Goal: Task Accomplishment & Management: Use online tool/utility

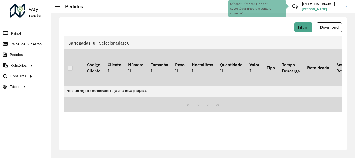
scroll to position [340, 0]
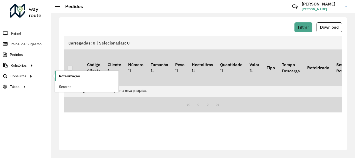
click at [70, 72] on link "Roteirização" at bounding box center [87, 76] width 64 height 10
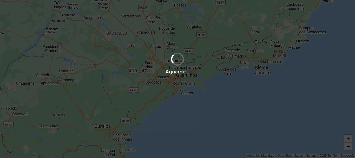
scroll to position [340, 0]
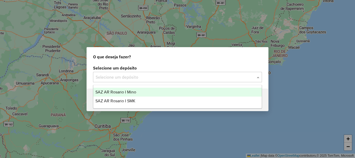
click at [256, 77] on span at bounding box center [258, 77] width 6 height 6
click at [120, 90] on span "SAZ AR Rosario I Mino" at bounding box center [115, 92] width 41 height 4
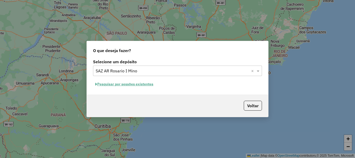
click at [131, 83] on button "Pesquisar por sessões existentes" at bounding box center [124, 84] width 63 height 8
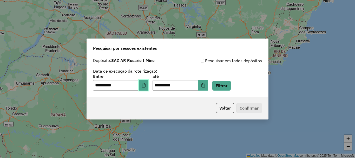
click at [145, 84] on icon "Choose Date" at bounding box center [143, 85] width 3 height 4
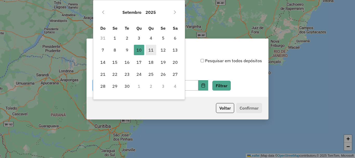
click at [151, 51] on span "11" at bounding box center [151, 50] width 10 height 10
type input "**********"
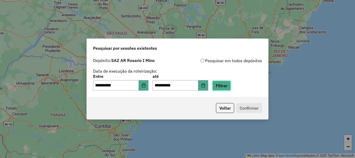
click at [230, 85] on button "Filtrar" at bounding box center [221, 85] width 18 height 10
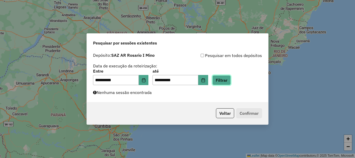
click at [230, 79] on button "Filtrar" at bounding box center [221, 80] width 18 height 10
click at [230, 80] on button "Filtrar" at bounding box center [221, 80] width 18 height 10
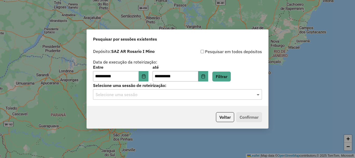
click at [257, 94] on span at bounding box center [258, 94] width 6 height 6
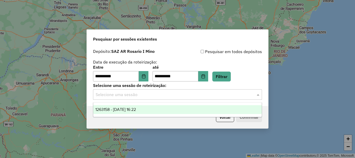
click at [136, 110] on span "1263158 - 11/09/2025 16:22" at bounding box center [115, 109] width 40 height 4
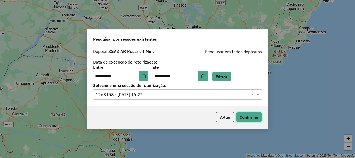
click at [253, 115] on button "Confirmar" at bounding box center [249, 117] width 26 height 10
click at [252, 116] on button "Confirmar" at bounding box center [249, 117] width 26 height 10
click at [252, 118] on button "Confirmar" at bounding box center [249, 117] width 26 height 10
click at [246, 117] on button "Confirmar" at bounding box center [249, 117] width 26 height 10
click at [255, 117] on button "Confirmar" at bounding box center [249, 117] width 26 height 10
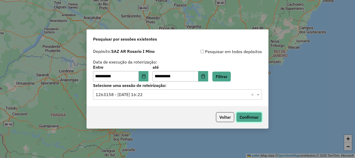
click at [252, 119] on button "Confirmar" at bounding box center [249, 117] width 26 height 10
click at [255, 118] on button "Confirmar" at bounding box center [249, 117] width 26 height 10
click at [248, 117] on button "Confirmar" at bounding box center [249, 117] width 26 height 10
drag, startPoint x: 247, startPoint y: 116, endPoint x: 256, endPoint y: 117, distance: 9.1
click at [256, 117] on button "Confirmar" at bounding box center [249, 117] width 26 height 10
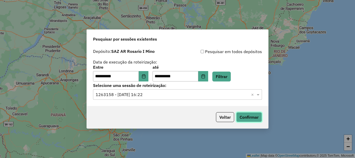
click at [251, 118] on button "Confirmar" at bounding box center [249, 117] width 26 height 10
click at [247, 117] on button "Confirmar" at bounding box center [249, 117] width 26 height 10
click at [245, 119] on button "Confirmar" at bounding box center [249, 117] width 26 height 10
click at [245, 117] on button "Confirmar" at bounding box center [249, 117] width 26 height 10
click at [246, 116] on button "Confirmar" at bounding box center [249, 117] width 26 height 10
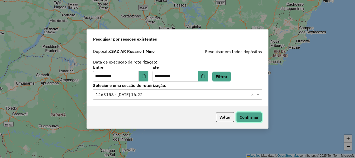
click at [251, 113] on button "Confirmar" at bounding box center [249, 117] width 26 height 10
click at [251, 118] on button "Confirmar" at bounding box center [249, 117] width 26 height 10
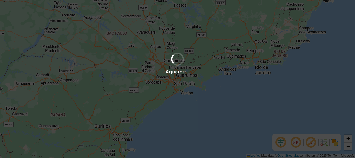
scroll to position [340, 0]
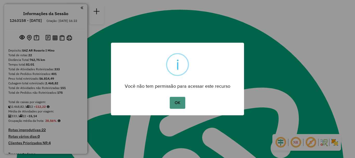
click at [178, 101] on button "OK" at bounding box center [176, 103] width 15 height 12
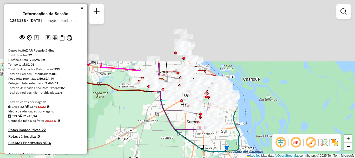
drag, startPoint x: 204, startPoint y: 120, endPoint x: 205, endPoint y: 131, distance: 10.4
click at [205, 128] on div at bounding box center [204, 127] width 3 height 3
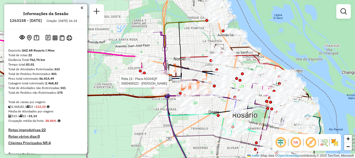
select select "**********"
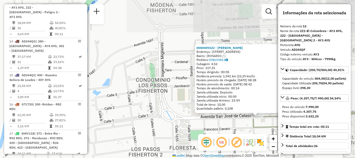
scroll to position [26, 0]
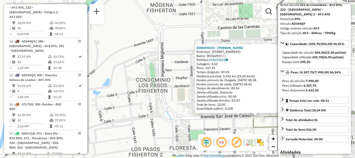
click at [241, 128] on div "0000409322 - BLANCO NELSON OSCAR Endereço: AV SAN JOSE DE CALASANZ 0 9064 Bairr…" at bounding box center [177, 79] width 355 height 158
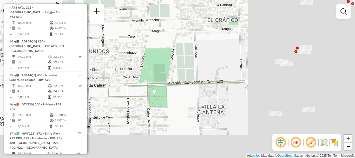
drag, startPoint x: 272, startPoint y: 127, endPoint x: 107, endPoint y: 92, distance: 169.1
click at [108, 92] on icon at bounding box center [176, 88] width 137 height 16
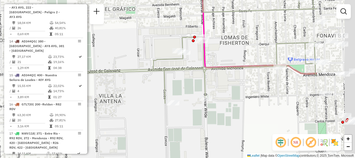
drag, startPoint x: 293, startPoint y: 109, endPoint x: 137, endPoint y: 98, distance: 156.6
click at [137, 98] on div "Janela de atendimento Grade de atendimento Capacidade Transportadoras Veículos …" at bounding box center [177, 79] width 355 height 158
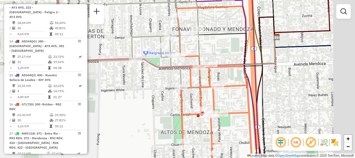
drag, startPoint x: 267, startPoint y: 104, endPoint x: 214, endPoint y: 106, distance: 52.2
click at [214, 106] on div "Janela de atendimento Grade de atendimento Capacidade Transportadoras Veículos …" at bounding box center [177, 79] width 355 height 158
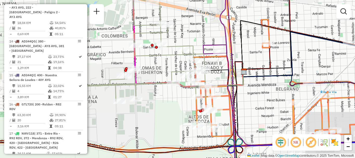
drag, startPoint x: 249, startPoint y: 111, endPoint x: 195, endPoint y: 81, distance: 61.5
click at [198, 83] on div "Janela de atendimento Grade de atendimento Capacidade Transportadoras Veículos …" at bounding box center [177, 79] width 355 height 158
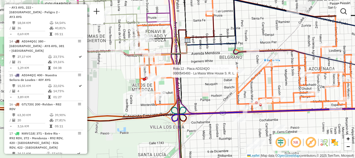
select select "**********"
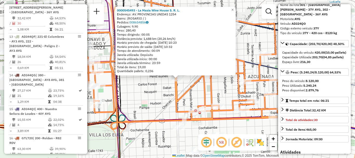
click at [155, 101] on div "0000545493 - La Masia Wine House S. R. L. Endereço: AV. PROVINCIAS UNIDAS 1254 …" at bounding box center [177, 79] width 355 height 158
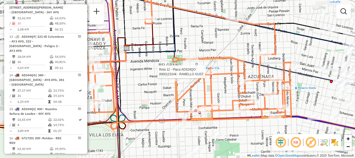
select select "**********"
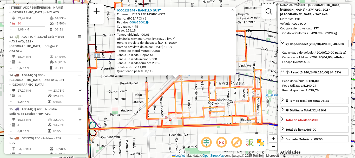
click at [245, 130] on div "0000123244 - RAMELLO GUST Endereço: DIAG RIO NEGRO 6371 Bairro: (ROSARIO / ) Pe…" at bounding box center [177, 79] width 355 height 158
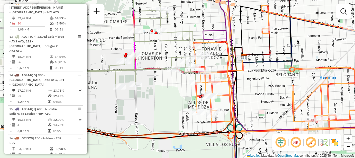
drag, startPoint x: 178, startPoint y: 114, endPoint x: 278, endPoint y: 114, distance: 100.2
click at [278, 114] on div "Janela de atendimento Grade de atendimento Capacidade Transportadoras Veículos …" at bounding box center [177, 79] width 355 height 158
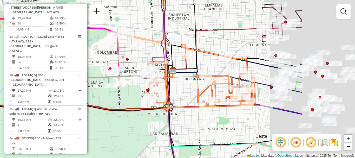
drag, startPoint x: 232, startPoint y: 119, endPoint x: 105, endPoint y: 96, distance: 128.8
click at [105, 96] on div "Janela de atendimento Grade de atendimento Capacidade Transportadoras Veículos …" at bounding box center [177, 79] width 355 height 158
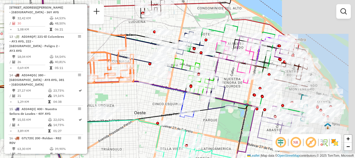
drag, startPoint x: 217, startPoint y: 117, endPoint x: 134, endPoint y: 101, distance: 84.0
click at [134, 101] on div "Janela de atendimento Grade de atendimento Capacidade Transportadoras Veículos …" at bounding box center [177, 79] width 355 height 158
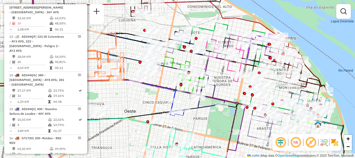
drag, startPoint x: 156, startPoint y: 106, endPoint x: 146, endPoint y: 105, distance: 10.0
click at [146, 105] on div "Janela de atendimento Grade de atendimento Capacidade Transportadoras Veículos …" at bounding box center [177, 79] width 355 height 158
click at [340, 10] on em at bounding box center [343, 11] width 6 height 6
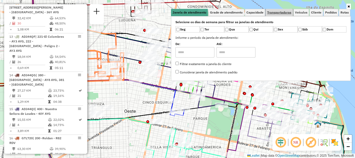
click at [276, 13] on span "Transportadoras" at bounding box center [279, 12] width 24 height 3
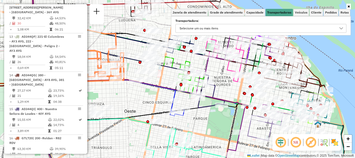
click at [341, 27] on icon at bounding box center [341, 28] width 4 height 4
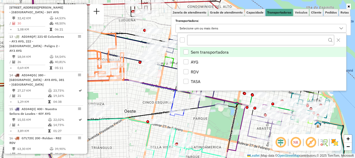
scroll to position [3, 18]
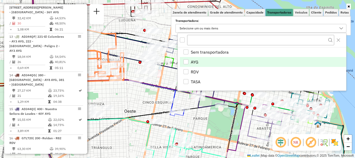
click at [187, 59] on li "AYG" at bounding box center [263, 62] width 166 height 10
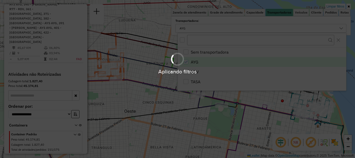
scroll to position [301, 0]
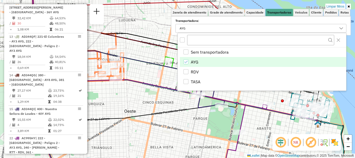
click at [154, 99] on div "Limpar filtros Janela de atendimento Grade de atendimento Capacidade Transporta…" at bounding box center [177, 79] width 355 height 158
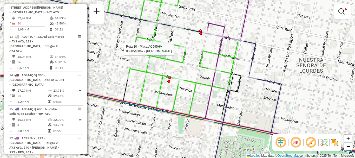
select select "**********"
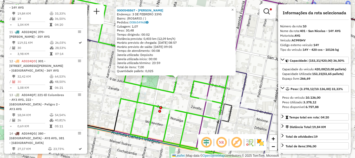
scroll to position [26, 0]
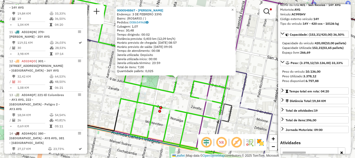
click at [248, 129] on div "0000548867 - Di Martino Roxana Vanesa Endereço: 3 DE FEBRERO 3395 Bairro: (ROSA…" at bounding box center [177, 79] width 355 height 158
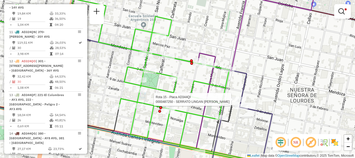
select select "**********"
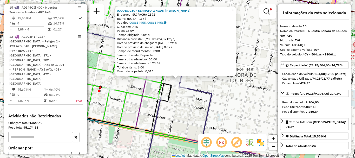
scroll to position [52, 0]
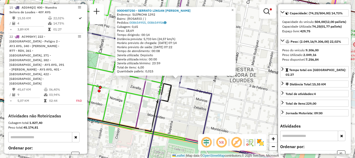
click at [250, 111] on div "0000487250 - SERRATO LINGAN LAUTARO EZEQUIEL Endereço: SUIPACHA 1392 Bairro: (R…" at bounding box center [177, 79] width 355 height 158
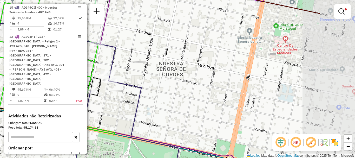
drag, startPoint x: 209, startPoint y: 93, endPoint x: 169, endPoint y: 92, distance: 40.5
click at [169, 92] on div "Limpar filtros Janela de atendimento Grade de atendimento Capacidade Transporta…" at bounding box center [177, 79] width 355 height 158
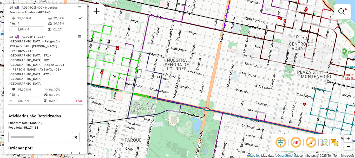
drag, startPoint x: 190, startPoint y: 60, endPoint x: 195, endPoint y: 26, distance: 34.9
click at [195, 28] on div "Limpar filtros Janela de atendimento Grade de atendimento Capacidade Transporta…" at bounding box center [177, 79] width 355 height 158
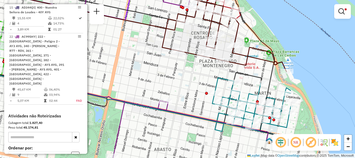
drag, startPoint x: 195, startPoint y: 24, endPoint x: 96, endPoint y: 31, distance: 99.7
click at [96, 31] on div "Limpar filtros Janela de atendimento Grade de atendimento Capacidade Transporta…" at bounding box center [177, 79] width 355 height 158
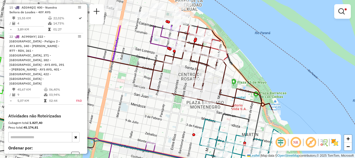
drag, startPoint x: 154, startPoint y: 72, endPoint x: 149, endPoint y: 93, distance: 21.9
click at [149, 93] on div "Limpar filtros Janela de atendimento Grade de atendimento Capacidade Transporta…" at bounding box center [177, 79] width 355 height 158
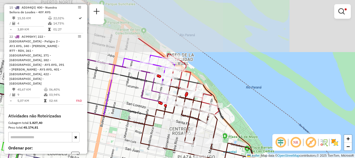
drag, startPoint x: 170, startPoint y: 125, endPoint x: 169, endPoint y: 130, distance: 5.4
click at [169, 130] on div "Limpar filtros Janela de atendimento Grade de atendimento Capacidade Transporta…" at bounding box center [177, 79] width 355 height 158
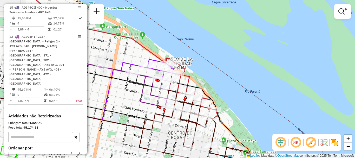
drag, startPoint x: 137, startPoint y: 97, endPoint x: 136, endPoint y: 53, distance: 43.6
click at [135, 60] on div "Limpar filtros Janela de atendimento Grade de atendimento Capacidade Transporta…" at bounding box center [177, 79] width 355 height 158
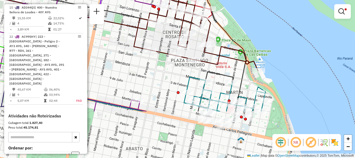
drag, startPoint x: 186, startPoint y: 119, endPoint x: 182, endPoint y: 35, distance: 83.9
click at [182, 39] on icon at bounding box center [196, 30] width 124 height 81
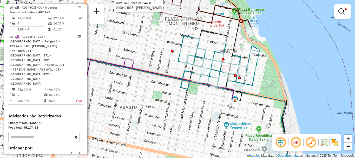
drag, startPoint x: 215, startPoint y: 119, endPoint x: 187, endPoint y: 24, distance: 99.5
click at [189, 31] on div "Rota 14 - Placa AD344QG 0000404816 - MARTURANO ANTONELA Limpar filtros Janela d…" at bounding box center [177, 79] width 355 height 158
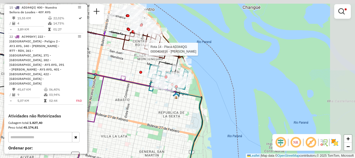
drag, startPoint x: 201, startPoint y: 75, endPoint x: 175, endPoint y: 127, distance: 58.7
click at [175, 127] on div "Rota 14 - Placa AD344QG 0000404816 - MARTURANO ANTONELA Limpar filtros Janela d…" at bounding box center [177, 79] width 355 height 158
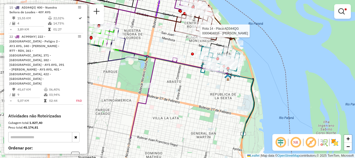
drag, startPoint x: 188, startPoint y: 96, endPoint x: 200, endPoint y: 87, distance: 14.4
click at [200, 87] on div "Rota 14 - Placa AD344QG 0000404816 - MARTURANO ANTONELA Limpar filtros Janela d…" at bounding box center [177, 79] width 355 height 158
click at [340, 11] on em at bounding box center [341, 11] width 6 height 6
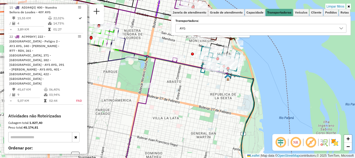
click at [342, 26] on icon at bounding box center [341, 28] width 4 height 4
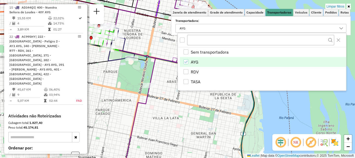
click at [184, 61] on icon "AYG" at bounding box center [186, 62] width 4 height 4
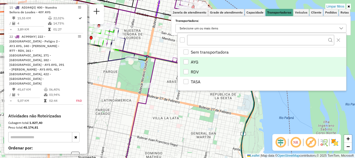
click at [185, 71] on div "RDV" at bounding box center [185, 71] width 5 height 5
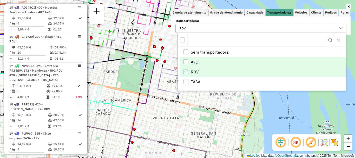
click at [184, 92] on div "Rota 14 - Placa AD344QG 0000404816 - MARTURANO ANTONELA Janela de atendimento G…" at bounding box center [177, 79] width 355 height 158
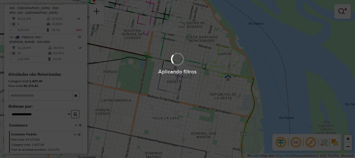
scroll to position [359, 0]
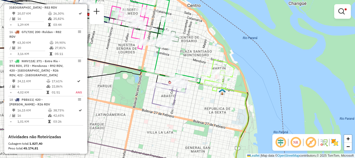
drag, startPoint x: 190, startPoint y: 89, endPoint x: 184, endPoint y: 103, distance: 15.4
click at [184, 103] on div "Limpar filtros Janela de atendimento Grade de atendimento Capacidade Transporta…" at bounding box center [177, 79] width 355 height 158
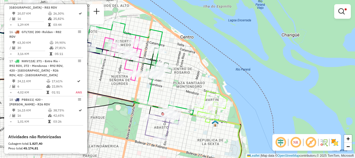
drag, startPoint x: 198, startPoint y: 106, endPoint x: 195, endPoint y: 127, distance: 21.8
click at [195, 127] on div "Limpar filtros Janela de atendimento Grade de atendimento Capacidade Transporta…" at bounding box center [177, 79] width 355 height 158
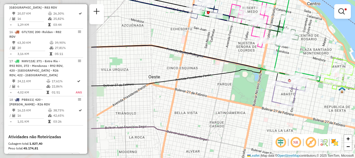
drag, startPoint x: 204, startPoint y: 111, endPoint x: 330, endPoint y: 78, distance: 130.9
click at [330, 78] on icon at bounding box center [337, 72] width 33 height 29
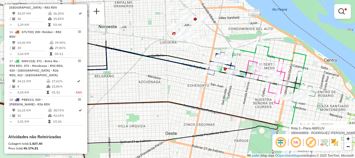
drag, startPoint x: 228, startPoint y: 107, endPoint x: 237, endPoint y: 130, distance: 25.2
click at [237, 130] on icon at bounding box center [230, 145] width 310 height 167
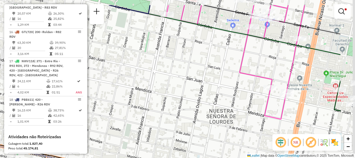
drag, startPoint x: 274, startPoint y: 106, endPoint x: 180, endPoint y: 113, distance: 94.5
click at [180, 113] on div "Rota 3 - Placa AB951JV 0000412096 - PEREIRA MARQUES GERARDO Rota 3 - Placa AB95…" at bounding box center [177, 79] width 355 height 158
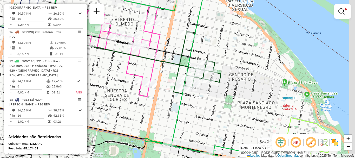
drag, startPoint x: 196, startPoint y: 116, endPoint x: 162, endPoint y: 105, distance: 35.6
click at [162, 105] on div "Rota 3 - Placa AB951JV 0000412096 - PEREIRA MARQUES GERARDO Rota 3 - Placa AB95…" at bounding box center [177, 79] width 355 height 158
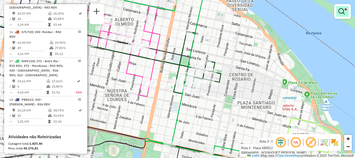
click at [338, 11] on em at bounding box center [341, 11] width 6 height 6
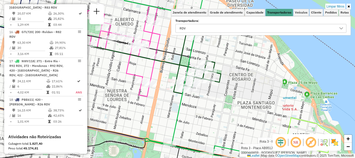
click at [340, 29] on icon at bounding box center [341, 28] width 4 height 4
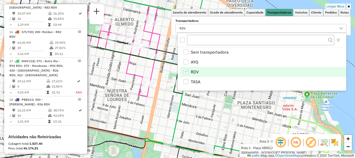
click at [186, 70] on icon "RDV" at bounding box center [186, 72] width 4 height 4
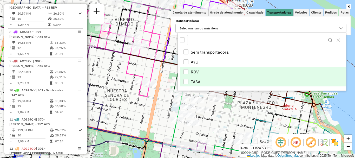
click at [186, 79] on div "TASA" at bounding box center [185, 81] width 5 height 5
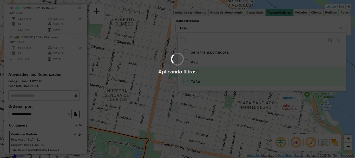
scroll to position [59, 0]
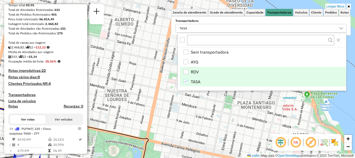
click at [209, 120] on hb-app "Aplicando filtros Pop-up bloqueado! Seu navegador bloqueou automáticamente a ab…" at bounding box center [177, 79] width 355 height 158
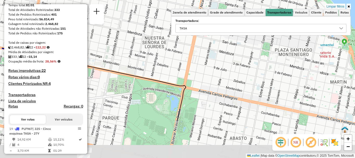
drag, startPoint x: 203, startPoint y: 111, endPoint x: 241, endPoint y: 58, distance: 64.6
click at [241, 58] on div "Limpar filtros Janela de atendimento Grade de atendimento Capacidade Transporta…" at bounding box center [177, 79] width 355 height 158
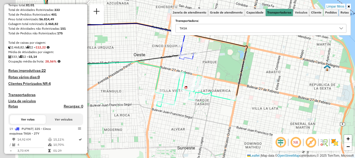
drag, startPoint x: 216, startPoint y: 90, endPoint x: 249, endPoint y: 47, distance: 54.6
click at [247, 47] on icon at bounding box center [147, 41] width 200 height 114
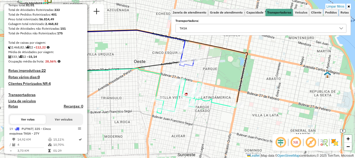
drag, startPoint x: 219, startPoint y: 93, endPoint x: 225, endPoint y: 98, distance: 7.9
click at [225, 98] on div "Limpar filtros Janela de atendimento Grade de atendimento Capacidade Transporta…" at bounding box center [177, 79] width 355 height 158
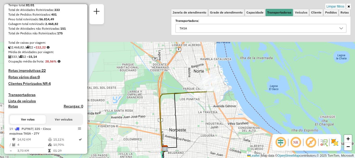
drag, startPoint x: 234, startPoint y: 64, endPoint x: 257, endPoint y: 158, distance: 96.9
click at [257, 157] on html "Aplicando filtros Pop-up bloqueado! Seu navegador bloqueou automáticamente a ab…" at bounding box center [177, 79] width 355 height 158
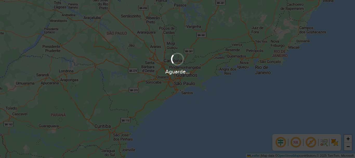
scroll to position [340, 0]
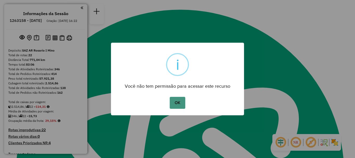
click at [172, 99] on button "OK" at bounding box center [176, 103] width 15 height 12
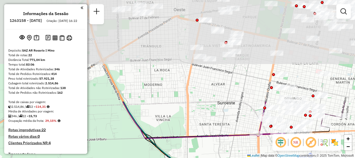
drag, startPoint x: 208, startPoint y: 92, endPoint x: 242, endPoint y: 168, distance: 83.1
click at [242, 157] on html "Aguarde... Pop-up bloqueado! Seu navegador bloqueou automáticamente a abertura …" at bounding box center [177, 79] width 355 height 158
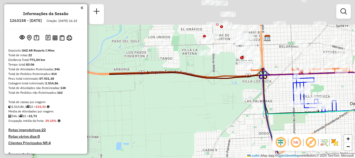
drag, startPoint x: 247, startPoint y: 139, endPoint x: 325, endPoint y: 168, distance: 83.4
click at [325, 157] on html "Aguarde... Pop-up bloqueado! Seu navegador bloqueou automáticamente a abertura …" at bounding box center [177, 79] width 355 height 158
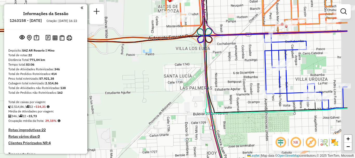
drag, startPoint x: 249, startPoint y: 95, endPoint x: 213, endPoint y: 101, distance: 36.7
click at [214, 101] on div "Janela de atendimento Grade de atendimento Capacidade Transportadoras Veículos …" at bounding box center [177, 79] width 355 height 158
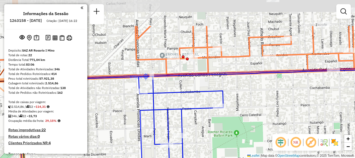
drag, startPoint x: 267, startPoint y: 111, endPoint x: 258, endPoint y: 144, distance: 34.1
click at [258, 144] on div "Janela de atendimento Grade de atendimento Capacidade Transportadoras Veículos …" at bounding box center [177, 79] width 355 height 158
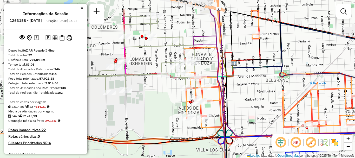
drag, startPoint x: 269, startPoint y: 143, endPoint x: 354, endPoint y: 168, distance: 89.0
click at [354, 157] on html "Aguarde... Pop-up bloqueado! Seu navegador bloqueou automáticamente a abertura …" at bounding box center [177, 79] width 355 height 158
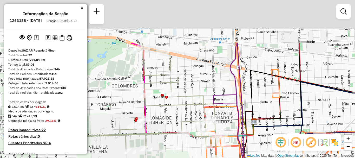
drag, startPoint x: 198, startPoint y: 42, endPoint x: 210, endPoint y: 76, distance: 36.9
click at [210, 76] on div "Janela de atendimento Grade de atendimento Capacidade Transportadoras Veículos …" at bounding box center [177, 79] width 355 height 158
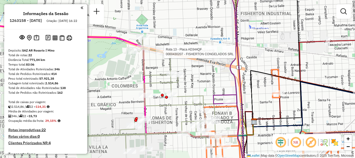
select select "**********"
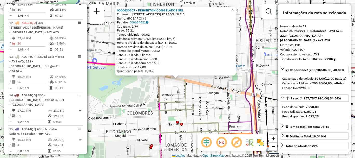
scroll to position [538, 0]
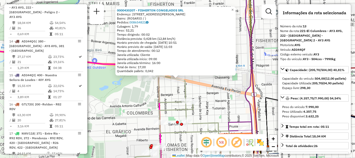
click at [166, 89] on div "0000430207 - FISHERTON CONGELADOS SRL Endereço: AVENIDA EVA PERàN 8015 Bairro: …" at bounding box center [177, 79] width 355 height 158
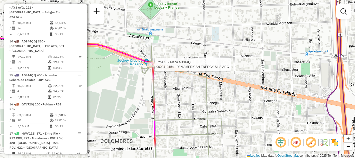
select select "**********"
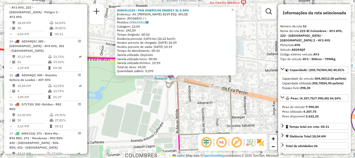
click at [188, 99] on div "0000413154 - PAN AMERICAN ENERGY SL S.ARG Endereço: AV. EVA PER½N 8159 ESQ. WIL…" at bounding box center [177, 79] width 355 height 158
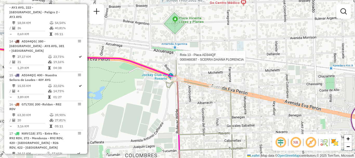
select select "**********"
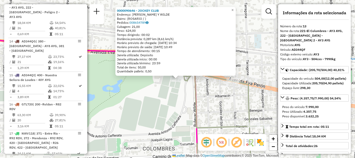
click at [196, 108] on icon at bounding box center [249, 111] width 131 height 123
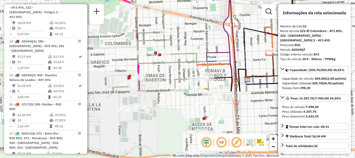
drag, startPoint x: 212, startPoint y: 109, endPoint x: 149, endPoint y: 27, distance: 103.3
click at [149, 27] on div "Janela de atendimento Grade de atendimento Capacidade Transportadoras Veículos …" at bounding box center [177, 79] width 355 height 158
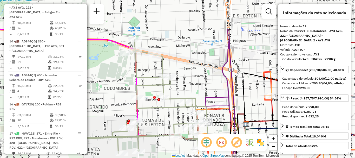
drag, startPoint x: 145, startPoint y: 27, endPoint x: 144, endPoint y: 71, distance: 44.7
click at [144, 71] on div "Janela de atendimento Grade de atendimento Capacidade Transportadoras Veículos …" at bounding box center [177, 79] width 355 height 158
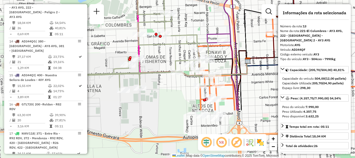
drag, startPoint x: 169, startPoint y: 114, endPoint x: 171, endPoint y: 52, distance: 62.6
click at [171, 52] on div "Janela de atendimento Grade de atendimento Capacidade Transportadoras Veículos …" at bounding box center [177, 79] width 355 height 158
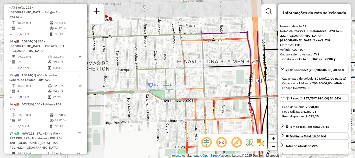
drag, startPoint x: 210, startPoint y: 131, endPoint x: 208, endPoint y: 161, distance: 30.2
click at [208, 157] on html "Aguarde... Pop-up bloqueado! Seu navegador bloqueou automáticamente a abertura …" at bounding box center [177, 79] width 355 height 158
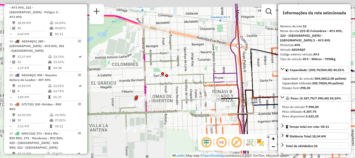
drag, startPoint x: 205, startPoint y: 73, endPoint x: 207, endPoint y: 84, distance: 10.6
click at [207, 84] on icon at bounding box center [133, 72] width 175 height 114
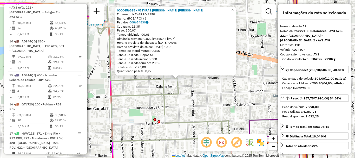
click at [178, 88] on icon at bounding box center [171, 88] width 161 height 170
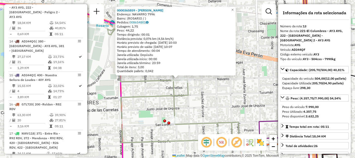
click at [176, 88] on icon at bounding box center [181, 88] width 160 height 169
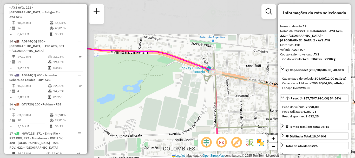
drag, startPoint x: 147, startPoint y: 63, endPoint x: 244, endPoint y: 109, distance: 106.7
click at [244, 109] on div "Janela de atendimento Grade de atendimento Capacidade Transportadoras Veículos …" at bounding box center [177, 79] width 355 height 158
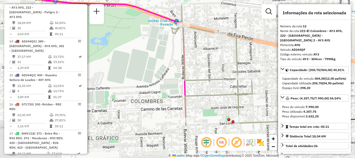
drag, startPoint x: 222, startPoint y: 82, endPoint x: 201, endPoint y: 47, distance: 41.1
click at [201, 47] on div "Janela de atendimento Grade de atendimento Capacidade Transportadoras Veículos …" at bounding box center [177, 79] width 355 height 158
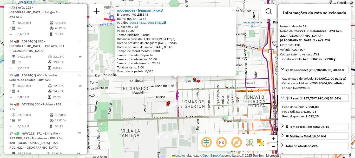
click at [209, 100] on div "0000459385 - HUANG LINA Endereço: WILDE 543 Bairro: (ROSARIO / ) Pedidos: 00865…" at bounding box center [177, 79] width 355 height 158
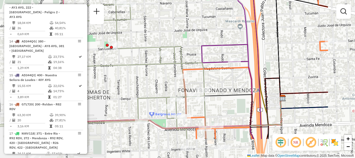
drag, startPoint x: 237, startPoint y: 69, endPoint x: 176, endPoint y: 34, distance: 70.7
click at [175, 35] on div "Janela de atendimento Grade de atendimento Capacidade Transportadoras Veículos …" at bounding box center [177, 79] width 355 height 158
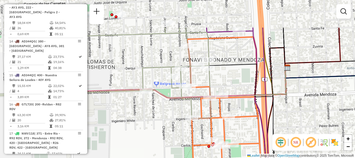
drag, startPoint x: 199, startPoint y: 62, endPoint x: 196, endPoint y: 105, distance: 43.4
click at [196, 105] on div "Janela de atendimento Grade de atendimento Capacidade Transportadoras Veículos …" at bounding box center [177, 79] width 355 height 158
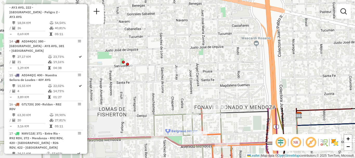
drag, startPoint x: 214, startPoint y: 71, endPoint x: 231, endPoint y: 168, distance: 98.3
click at [231, 157] on html "Aguarde... Pop-up bloqueado! Seu navegador bloqueou automáticamente a abertura …" at bounding box center [177, 79] width 355 height 158
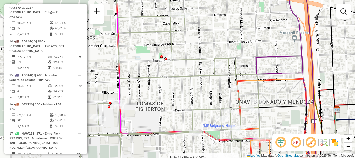
drag, startPoint x: 226, startPoint y: 76, endPoint x: 216, endPoint y: 22, distance: 54.9
click at [256, 23] on icon at bounding box center [286, 73] width 60 height 189
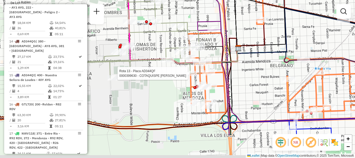
drag, startPoint x: 246, startPoint y: 94, endPoint x: 222, endPoint y: 65, distance: 36.9
click at [229, 65] on icon at bounding box center [292, 79] width 127 height 83
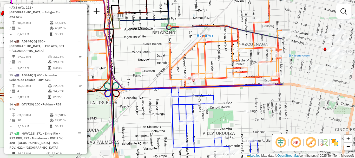
drag, startPoint x: 196, startPoint y: 74, endPoint x: 155, endPoint y: 61, distance: 43.7
click at [155, 61] on div "Rota 13 - Placa AD344QF 0000399630 - COTAQUISPE PALOMINO SILVIA Janela de atend…" at bounding box center [177, 79] width 355 height 158
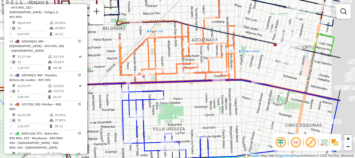
drag, startPoint x: 199, startPoint y: 84, endPoint x: 153, endPoint y: 81, distance: 46.0
click at [153, 81] on icon at bounding box center [185, 74] width 310 height 189
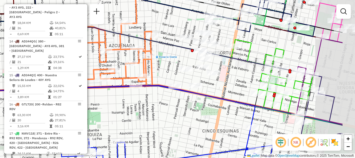
drag, startPoint x: 250, startPoint y: 88, endPoint x: 203, endPoint y: 95, distance: 47.8
click at [203, 95] on icon at bounding box center [144, 86] width 395 height 189
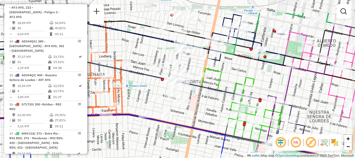
drag, startPoint x: 215, startPoint y: 91, endPoint x: 193, endPoint y: 113, distance: 30.8
click at [193, 113] on div "Rota 13 - Placa AD344QF 0000399630 - COTAQUISPE PALOMINO SILVIA Janela de atend…" at bounding box center [177, 79] width 355 height 158
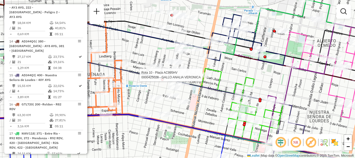
select select "**********"
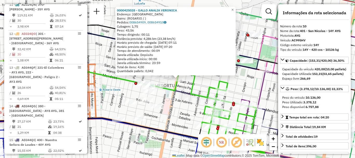
scroll to position [446, 0]
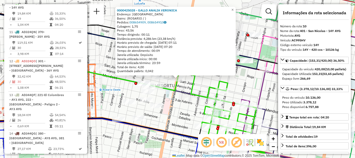
click at [187, 109] on div "0000425028 - GALLO ANALIA VERONICA Endereço: BOULEVARD AVELLANEDA 1014 Bairro: …" at bounding box center [177, 79] width 355 height 158
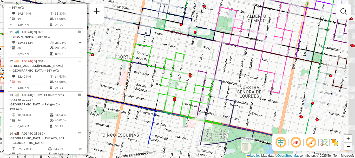
drag, startPoint x: 206, startPoint y: 82, endPoint x: 139, endPoint y: 42, distance: 78.5
click at [139, 42] on div "Janela de atendimento Grade de atendimento Capacidade Transportadoras Veículos …" at bounding box center [177, 79] width 355 height 158
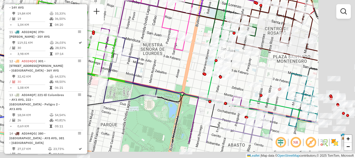
drag, startPoint x: 165, startPoint y: 67, endPoint x: 137, endPoint y: 55, distance: 30.8
click at [137, 55] on div "Janela de atendimento Grade de atendimento Capacidade Transportadoras Veículos …" at bounding box center [177, 79] width 355 height 158
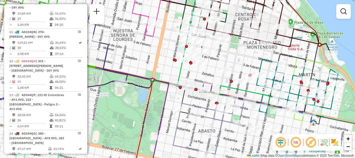
drag, startPoint x: 161, startPoint y: 84, endPoint x: 136, endPoint y: 36, distance: 54.0
click at [140, 48] on icon at bounding box center [98, 76] width 270 height 189
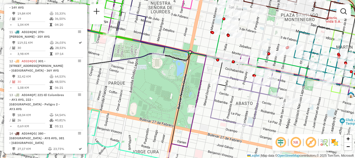
drag, startPoint x: 122, startPoint y: 79, endPoint x: 148, endPoint y: 80, distance: 25.8
click at [148, 80] on div "Janela de atendimento Grade de atendimento Capacidade Transportadoras Veículos …" at bounding box center [177, 79] width 355 height 158
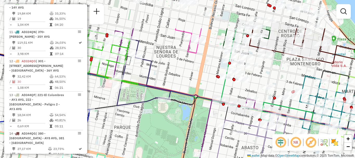
drag, startPoint x: 148, startPoint y: 82, endPoint x: 154, endPoint y: 133, distance: 51.5
click at [154, 133] on div "Janela de atendimento Grade de atendimento Capacidade Transportadoras Veículos …" at bounding box center [177, 79] width 355 height 158
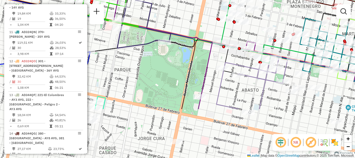
drag, startPoint x: 161, startPoint y: 134, endPoint x: 159, endPoint y: 65, distance: 69.9
click at [161, 67] on div "Janela de atendimento Grade de atendimento Capacidade Transportadoras Veículos …" at bounding box center [177, 79] width 355 height 158
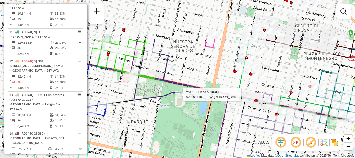
drag, startPoint x: 167, startPoint y: 99, endPoint x: 176, endPoint y: 128, distance: 30.0
click at [176, 128] on div "Rota 15 - Placa AD344QI 0000461148 - LEIVA JUAN MANUEL Janela de atendimento Gr…" at bounding box center [177, 79] width 355 height 158
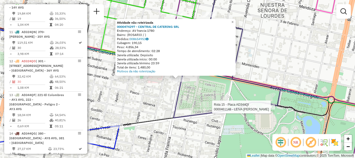
select select "**********"
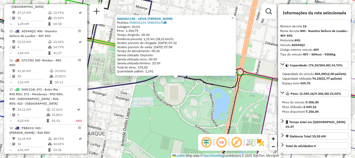
scroll to position [606, 0]
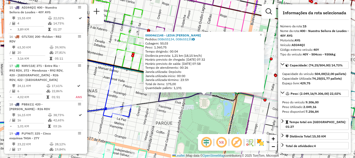
click at [186, 118] on div "0000461148 - LEIVA JUAN MANUEL Pedidos: 008655134, 008655135 Cubagem: 50,03 Pes…" at bounding box center [177, 79] width 355 height 158
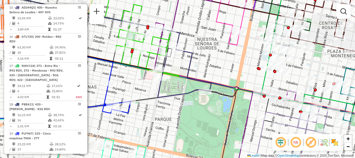
drag, startPoint x: 201, startPoint y: 121, endPoint x: 197, endPoint y: 62, distance: 59.3
click at [197, 65] on div "Janela de atendimento Grade de atendimento Capacidade Transportadoras Veículos …" at bounding box center [177, 79] width 355 height 158
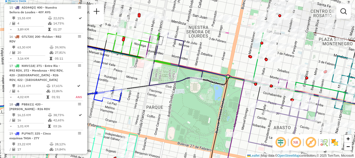
drag, startPoint x: 193, startPoint y: 87, endPoint x: 190, endPoint y: 120, distance: 33.7
click at [190, 120] on div "Janela de atendimento Grade de atendimento Capacidade Transportadoras Veículos …" at bounding box center [177, 79] width 355 height 158
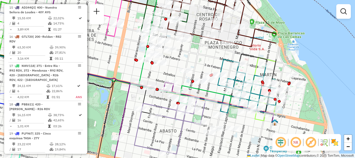
drag, startPoint x: 221, startPoint y: 115, endPoint x: 107, endPoint y: 118, distance: 114.0
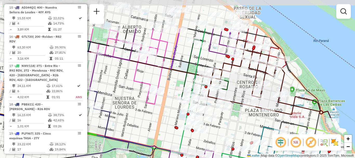
click at [277, 141] on hb-router-mapa "Informações da Sessão 1263158 - 11/09/2025 Criação: 10/09/2025 16:22 Depósito: …" at bounding box center [177, 79] width 355 height 158
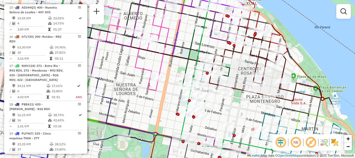
drag, startPoint x: 225, startPoint y: 117, endPoint x: 227, endPoint y: 70, distance: 46.2
click at [226, 81] on div "Rota 11 - Placa AD324QN 0000530327 - Nunez Cesar Pablo Janela de atendimento Gr…" at bounding box center [177, 79] width 355 height 158
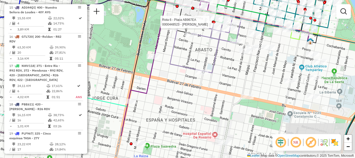
drag, startPoint x: 235, startPoint y: 96, endPoint x: 233, endPoint y: 46, distance: 49.1
click at [232, 55] on div "Rota 6 - Placa AB967EA 0000448523 - PANUNCIO LUIS ADRIAN Janela de atendimento …" at bounding box center [177, 79] width 355 height 158
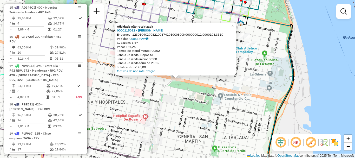
click at [240, 84] on div "Atividade não roteirizada 0000115092 - COLOMBETTI JUAN Endereço: 1230504C270821…" at bounding box center [177, 79] width 355 height 158
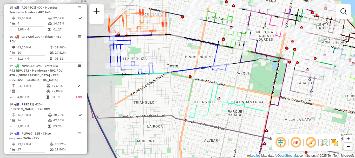
drag, startPoint x: 188, startPoint y: 81, endPoint x: 315, endPoint y: 121, distance: 132.8
click at [318, 121] on div "Janela de atendimento Grade de atendimento Capacidade Transportadoras Veículos …" at bounding box center [177, 79] width 355 height 158
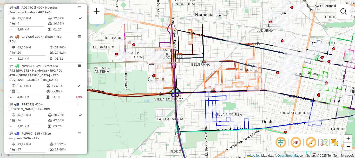
drag, startPoint x: 233, startPoint y: 115, endPoint x: 286, endPoint y: 140, distance: 58.9
click at [286, 140] on hb-router-mapa "Informações da Sessão 1263158 - 11/09/2025 Criação: 10/09/2025 16:22 Depósito: …" at bounding box center [177, 79] width 355 height 158
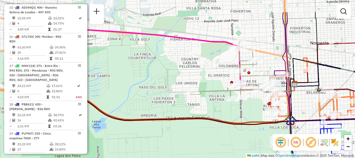
drag, startPoint x: 192, startPoint y: 55, endPoint x: 285, endPoint y: 81, distance: 96.8
click at [285, 81] on icon at bounding box center [284, 85] width 19 height 12
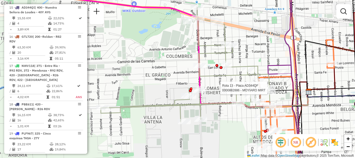
drag, startPoint x: 247, startPoint y: 81, endPoint x: 247, endPoint y: 92, distance: 11.2
click at [247, 92] on icon at bounding box center [188, 64] width 175 height 114
select select "**********"
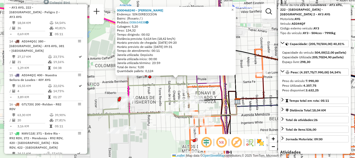
scroll to position [0, 0]
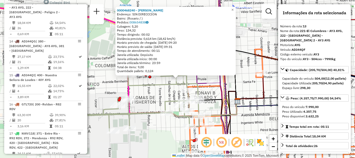
click at [246, 96] on icon at bounding box center [260, 42] width 49 height 117
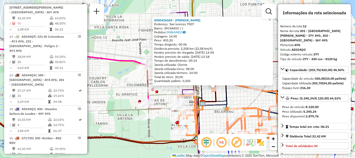
scroll to position [26, 0]
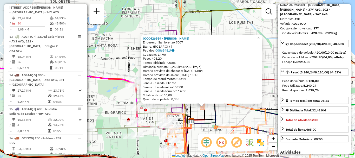
drag, startPoint x: 254, startPoint y: 104, endPoint x: 243, endPoint y: 122, distance: 21.3
click at [243, 122] on div "0000426569 - LI YUHUI Endereço: San lorenzo 7007 Bairro: (ROSARIO / ) Pedidos: …" at bounding box center [177, 79] width 355 height 158
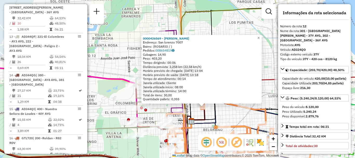
click at [270, 111] on icon at bounding box center [256, 112] width 130 height 23
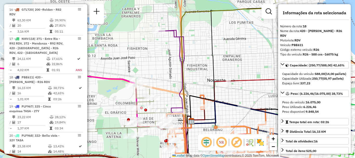
scroll to position [702, 0]
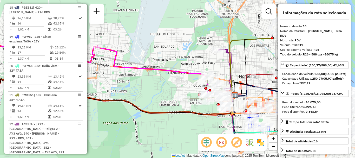
drag, startPoint x: 237, startPoint y: 81, endPoint x: 237, endPoint y: 45, distance: 35.8
click at [237, 82] on icon at bounding box center [266, 88] width 65 height 13
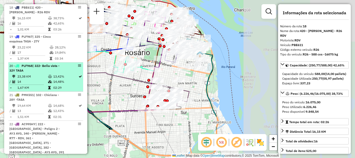
drag, startPoint x: 195, startPoint y: 94, endPoint x: 64, endPoint y: 63, distance: 134.7
click at [64, 63] on hb-router-mapa "Informações da Sessão 1263158 - 11/09/2025 Criação: 10/09/2025 16:22 Depósito: …" at bounding box center [177, 79] width 355 height 158
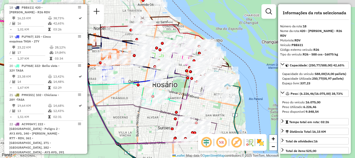
drag, startPoint x: 131, startPoint y: 101, endPoint x: 141, endPoint y: 115, distance: 17.6
click at [141, 115] on div "Janela de atendimento Grade de atendimento Capacidade Transportadoras Veículos …" at bounding box center [177, 79] width 355 height 158
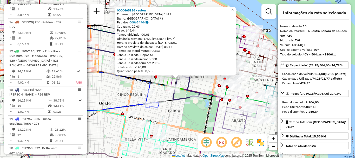
scroll to position [606, 0]
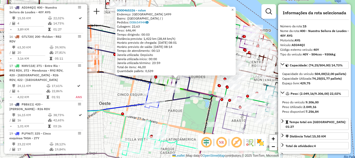
click at [207, 83] on div "0000465326 - rolon Endereço: francia 1499 Bairro: (rosario / ) Pedidos: 0086549…" at bounding box center [177, 79] width 355 height 158
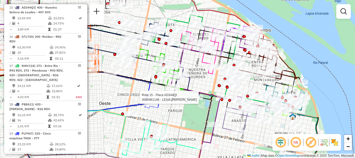
select select "**********"
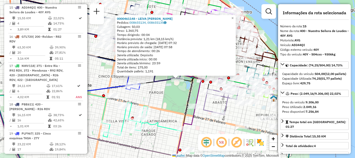
scroll to position [52, 0]
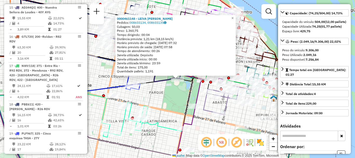
click at [212, 105] on div "0000461148 - LEIVA JUAN MANUEL Pedidos: 008655134, 008655135 Cubagem: 50,03 Pes…" at bounding box center [177, 79] width 355 height 158
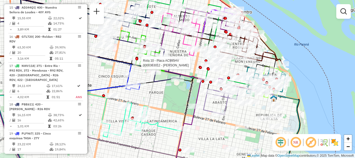
select select "**********"
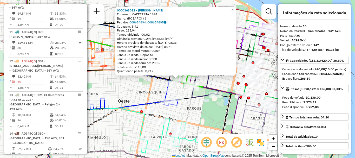
scroll to position [26, 0]
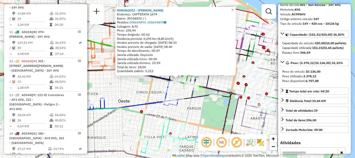
click at [181, 112] on div "0000363012 - PAFUMI GUILL Endereço: CAFFERATA 1674 Bairro: (ROSARIO / ) Pedidos…" at bounding box center [177, 79] width 355 height 158
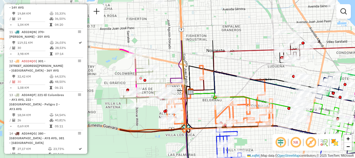
drag, startPoint x: 192, startPoint y: 112, endPoint x: 347, endPoint y: 168, distance: 164.8
click at [347, 157] on html "Aguarde... Pop-up bloqueado! Seu navegador bloqueou automáticamente a abertura …" at bounding box center [177, 79] width 355 height 158
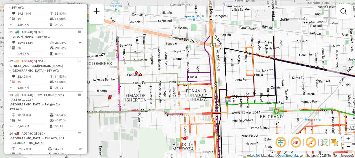
drag, startPoint x: 207, startPoint y: 141, endPoint x: 228, endPoint y: 157, distance: 27.0
click at [228, 157] on div "Janela de atendimento Grade de atendimento Capacidade Transportadoras Veículos …" at bounding box center [177, 79] width 355 height 158
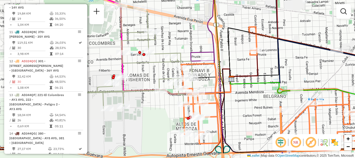
drag, startPoint x: 216, startPoint y: 148, endPoint x: 219, endPoint y: 127, distance: 20.5
click at [219, 127] on icon at bounding box center [287, 90] width 212 height 126
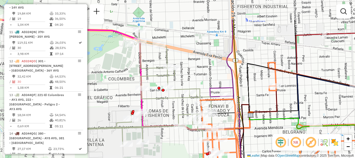
click at [225, 157] on html "Aguarde... Pop-up bloqueado! Seu navegador bloqueou automáticamente a abertura …" at bounding box center [177, 79] width 355 height 158
select select "**********"
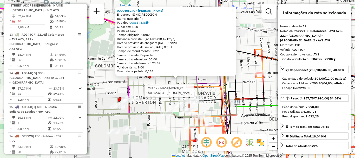
scroll to position [538, 0]
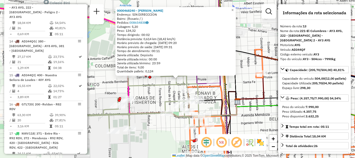
click at [161, 142] on div "0000468240 - CHENG JIANRONG Endereço: SIN DIRECCCION Bairro: (Rosario / ) Pedid…" at bounding box center [177, 79] width 355 height 158
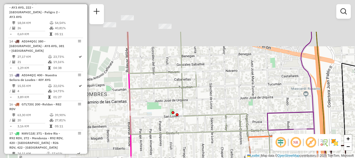
drag, startPoint x: 156, startPoint y: 88, endPoint x: 195, endPoint y: 138, distance: 62.9
click at [195, 138] on div "Janela de atendimento Grade de atendimento Capacidade Transportadoras Veículos …" at bounding box center [177, 79] width 355 height 158
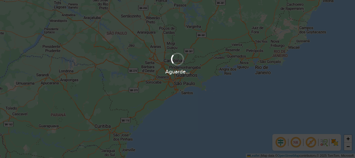
scroll to position [340, 0]
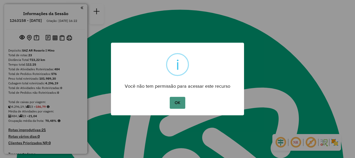
click at [180, 106] on button "OK" at bounding box center [176, 103] width 15 height 12
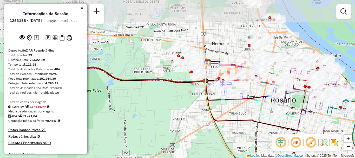
drag, startPoint x: 195, startPoint y: 86, endPoint x: 196, endPoint y: 127, distance: 41.0
click at [196, 127] on div "Janela de atendimento Grade de atendimento Capacidade Transportadoras Veículos …" at bounding box center [177, 79] width 355 height 158
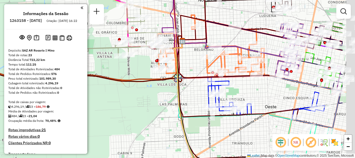
drag, startPoint x: 199, startPoint y: 99, endPoint x: 117, endPoint y: 92, distance: 82.0
click at [117, 92] on div "Janela de atendimento Grade de atendimento Capacidade Transportadoras Veículos …" at bounding box center [177, 79] width 355 height 158
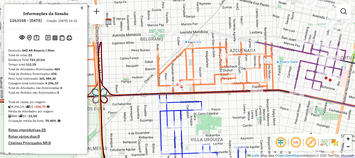
drag, startPoint x: 165, startPoint y: 101, endPoint x: 164, endPoint y: 139, distance: 37.9
click at [163, 151] on icon at bounding box center [272, 131] width 227 height 75
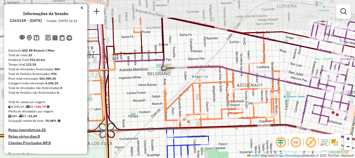
drag, startPoint x: 149, startPoint y: 131, endPoint x: 154, endPoint y: 150, distance: 19.3
click at [154, 150] on div "Rota 16 - Placa PLF967 0000524930 - Ayala Riquelme Estelvina Janela de atendime…" at bounding box center [177, 79] width 355 height 158
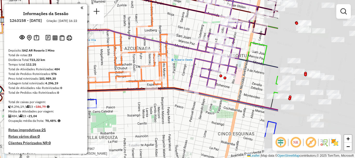
drag, startPoint x: 174, startPoint y: 128, endPoint x: 44, endPoint y: 85, distance: 137.0
click at [44, 85] on hb-router-mapa "Informações da Sessão 1263158 - [DATE] Criação: [DATE] 16:22 Depósito: SAZ AR R…" at bounding box center [177, 79] width 355 height 158
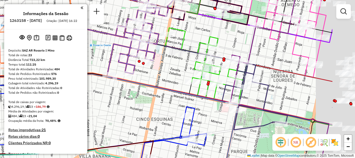
drag, startPoint x: 155, startPoint y: 108, endPoint x: 139, endPoint y: 106, distance: 16.7
click at [139, 106] on div "Rota 16 - Placa PLF967 0000524930 - Ayala Riquelme Estelvina Janela de atendime…" at bounding box center [177, 79] width 355 height 158
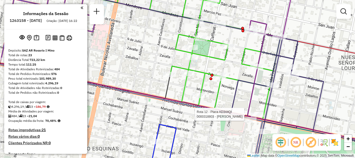
select select "**********"
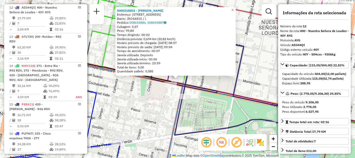
scroll to position [26, 0]
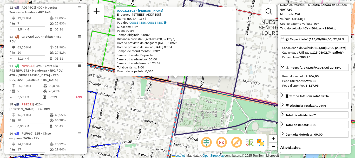
click at [248, 92] on div "0000318803 - ESPINOZA VILMA [PERSON_NAME]: [STREET_ADDRESS] Pedidos: 008654886,…" at bounding box center [177, 79] width 355 height 158
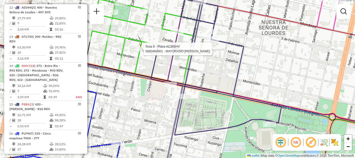
select select "**********"
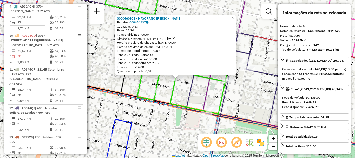
scroll to position [388, 0]
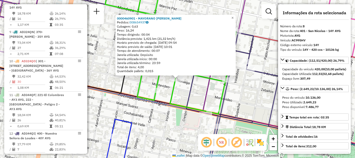
click at [242, 109] on div "0000460901 - MAYORANO PATRICIA MONICA Pedidos: 008654937 Cubagem: 0,63 Peso: 16…" at bounding box center [177, 79] width 355 height 158
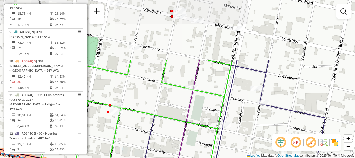
drag, startPoint x: 209, startPoint y: 93, endPoint x: 213, endPoint y: 151, distance: 57.7
click at [213, 151] on icon at bounding box center [124, 126] width 213 height 132
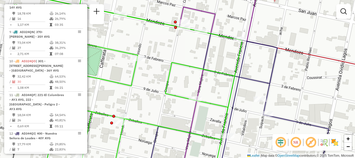
drag, startPoint x: 204, startPoint y: 127, endPoint x: 208, endPoint y: 138, distance: 11.5
click at [208, 138] on icon at bounding box center [132, 89] width 220 height 189
drag, startPoint x: 187, startPoint y: 126, endPoint x: 169, endPoint y: 105, distance: 28.2
click at [178, 111] on div "Janela de atendimento Grade de atendimento Capacidade Transportadoras Veículos …" at bounding box center [177, 79] width 355 height 158
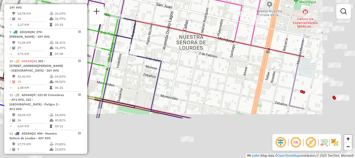
drag, startPoint x: 187, startPoint y: 109, endPoint x: 132, endPoint y: 76, distance: 64.6
click at [133, 77] on div "Janela de atendimento Grade de atendimento Capacidade Transportadoras Veículos …" at bounding box center [177, 79] width 355 height 158
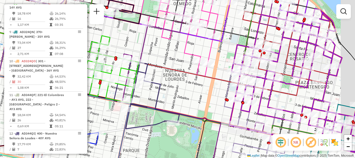
drag, startPoint x: 198, startPoint y: 112, endPoint x: 154, endPoint y: 95, distance: 46.3
click at [156, 97] on div "Janela de atendimento Grade de atendimento Capacidade Transportadoras Veículos …" at bounding box center [177, 79] width 355 height 158
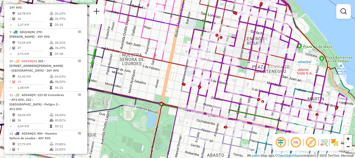
drag, startPoint x: 166, startPoint y: 105, endPoint x: 163, endPoint y: 103, distance: 3.3
click at [163, 103] on icon at bounding box center [103, 78] width 278 height 189
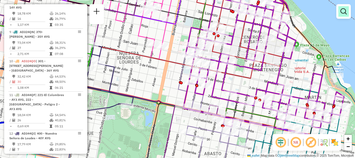
click at [342, 12] on em at bounding box center [343, 11] width 6 height 6
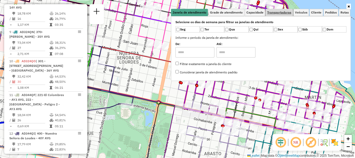
click at [280, 13] on span "Transportadoras" at bounding box center [279, 12] width 24 height 3
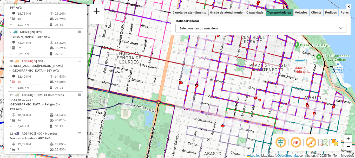
click at [341, 28] on icon at bounding box center [341, 28] width 4 height 4
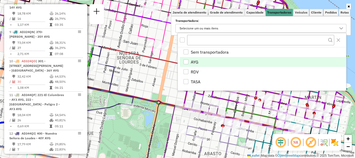
click at [188, 60] on div "AYG" at bounding box center [185, 61] width 5 height 5
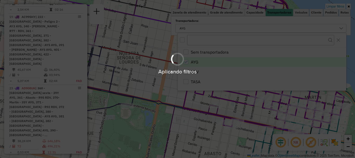
scroll to position [243, 0]
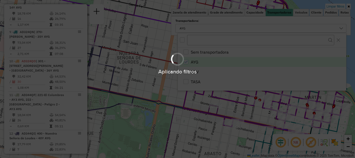
click at [173, 85] on div "Aplicando filtros" at bounding box center [177, 79] width 355 height 158
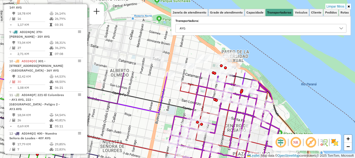
click at [181, 157] on html "Aplicando filtros Pop-up bloqueado! Seu navegador bloqueou automáticamente a ab…" at bounding box center [177, 79] width 355 height 158
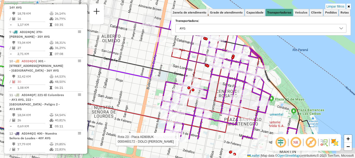
drag, startPoint x: 214, startPoint y: 138, endPoint x: 197, endPoint y: 63, distance: 77.8
click at [199, 75] on div "Rota 23 - Placa AD908UK 0000551176 - Quinta Pinta S. R. L. Rota 23 - Placa AD90…" at bounding box center [177, 79] width 355 height 158
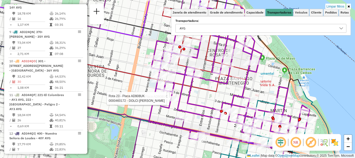
click at [214, 58] on div "Rota 23 - Placa AD908UK 0000439642 - TQT SRL Rota 23 - Placa AD908UK 0000460172…" at bounding box center [177, 79] width 355 height 158
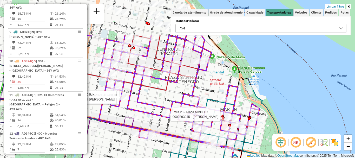
drag, startPoint x: 201, startPoint y: 80, endPoint x: 171, endPoint y: 118, distance: 47.6
click at [171, 117] on div at bounding box center [168, 114] width 13 height 5
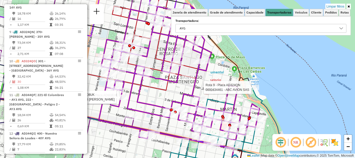
select select "**********"
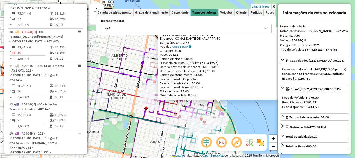
scroll to position [26, 0]
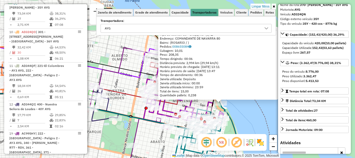
click at [262, 121] on div "0000434461 - ABC AVION SAS Tipo de cliente: 80 - Chopp/VIP (C) Endereço: COMAND…" at bounding box center [177, 79] width 355 height 158
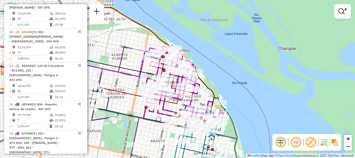
drag, startPoint x: 231, startPoint y: 126, endPoint x: 241, endPoint y: 68, distance: 58.8
click at [237, 102] on icon at bounding box center [205, 134] width 64 height 65
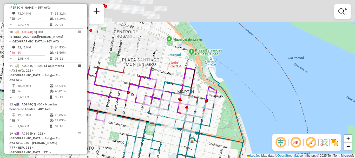
drag, startPoint x: 166, startPoint y: 69, endPoint x: 179, endPoint y: 164, distance: 95.8
click at [179, 157] on html "Aplicando filtros Pop-up bloqueado! Seu navegador bloqueou automáticamente a ab…" at bounding box center [177, 79] width 355 height 158
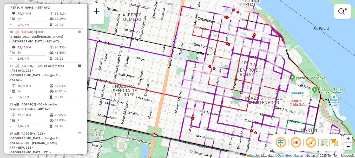
drag, startPoint x: 123, startPoint y: 116, endPoint x: 237, endPoint y: 138, distance: 116.3
click at [237, 138] on icon at bounding box center [259, 96] width 160 height 145
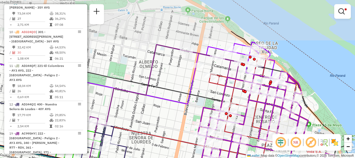
drag, startPoint x: 222, startPoint y: 142, endPoint x: 231, endPoint y: 158, distance: 18.4
click at [231, 157] on html "Aplicando filtros Pop-up bloqueado! Seu navegador bloqueou automáticamente a ab…" at bounding box center [177, 79] width 355 height 158
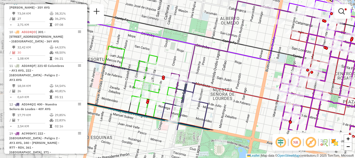
drag, startPoint x: 237, startPoint y: 108, endPoint x: 290, endPoint y: 60, distance: 71.8
click at [290, 60] on div "Rota 23 - Placa AD908UK 0000893045 - LOPEZ DANIEL Limpar filtros Janela de aten…" at bounding box center [177, 79] width 355 height 158
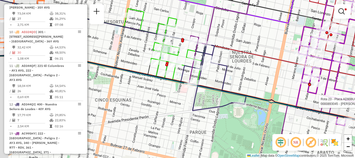
drag, startPoint x: 234, startPoint y: 67, endPoint x: 235, endPoint y: 64, distance: 2.7
click at [235, 64] on div "Rota 23 - Placa AD908UK 0000893045 - LOPEZ DANIEL Limpar filtros Janela de aten…" at bounding box center [177, 79] width 355 height 158
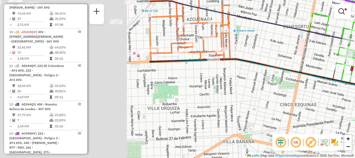
drag, startPoint x: 127, startPoint y: 109, endPoint x: 299, endPoint y: 129, distance: 173.2
click at [299, 129] on div "Rota 23 - Placa AD908UK 0000893045 - LOPEZ DANIEL Limpar filtros Janela de aten…" at bounding box center [177, 79] width 355 height 158
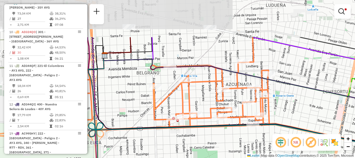
drag, startPoint x: 262, startPoint y: 115, endPoint x: 286, endPoint y: 162, distance: 53.6
click at [286, 157] on html "Aplicando filtros Pop-up bloqueado! Seu navegador bloqueou automáticamente a ab…" at bounding box center [177, 79] width 355 height 158
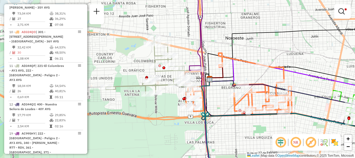
drag, startPoint x: 204, startPoint y: 141, endPoint x: 235, endPoint y: 126, distance: 34.2
click at [235, 126] on div "Rota 23 - Placa AD908UK 0000893045 - LOPEZ DANIEL Limpar filtros Janela de aten…" at bounding box center [177, 79] width 355 height 158
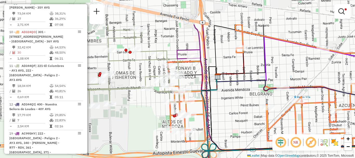
drag, startPoint x: 176, startPoint y: 101, endPoint x: 178, endPoint y: 137, distance: 35.3
click at [178, 137] on div "Rota 23 - Placa AD908UK 0000893045 - LOPEZ DANIEL Limpar filtros Janela de aten…" at bounding box center [177, 79] width 355 height 158
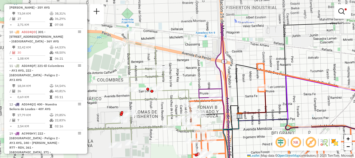
drag, startPoint x: 121, startPoint y: 24, endPoint x: 143, endPoint y: 63, distance: 44.6
click at [143, 63] on div "Rota 23 - Placa AD908UK 0000893045 - LOPEZ DANIEL Limpar filtros Janela de aten…" at bounding box center [177, 79] width 355 height 158
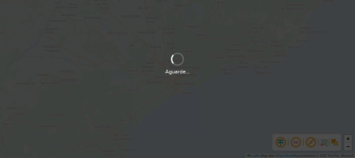
scroll to position [340, 0]
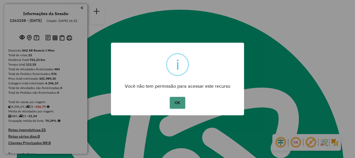
click at [172, 99] on button "OK" at bounding box center [176, 103] width 15 height 12
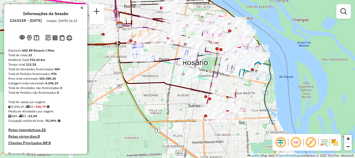
drag, startPoint x: 155, startPoint y: 120, endPoint x: 155, endPoint y: 57, distance: 63.1
click at [155, 57] on div "Rota 16 - Placa PLF967 0000472881 - MILITELLO JAQUE Janela de atendimento Grade…" at bounding box center [177, 79] width 355 height 158
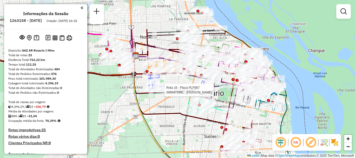
drag, startPoint x: 161, startPoint y: 101, endPoint x: 171, endPoint y: 133, distance: 33.7
click at [171, 133] on div "Rota 16 - Placa PLF967 0000472881 - MILITELLO JAQUE Janela de atendimento Grade…" at bounding box center [177, 79] width 355 height 158
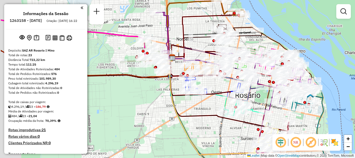
drag, startPoint x: 155, startPoint y: 110, endPoint x: 230, endPoint y: 123, distance: 76.2
click at [230, 123] on div "Janela de atendimento Grade de atendimento Capacidade Transportadoras Veículos …" at bounding box center [177, 79] width 355 height 158
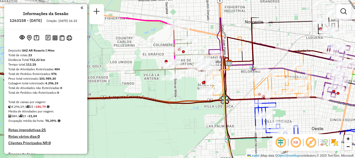
drag, startPoint x: 193, startPoint y: 94, endPoint x: 191, endPoint y: 120, distance: 26.0
click at [191, 120] on div "Janela de atendimento Grade de atendimento Capacidade Transportadoras Veículos …" at bounding box center [177, 79] width 355 height 158
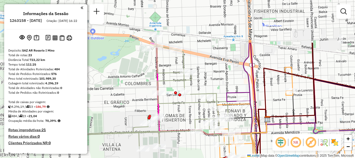
drag, startPoint x: 186, startPoint y: 59, endPoint x: 184, endPoint y: 117, distance: 58.4
click at [184, 117] on div "Janela de atendimento Grade de atendimento Capacidade Transportadoras Veículos …" at bounding box center [177, 79] width 355 height 158
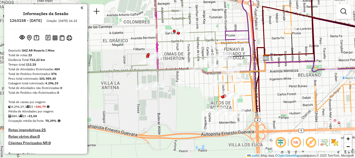
drag, startPoint x: 221, startPoint y: 70, endPoint x: 221, endPoint y: 32, distance: 37.6
click at [221, 32] on div "Janela de atendimento Grade de atendimento Capacidade Transportadoras Veículos …" at bounding box center [177, 79] width 355 height 158
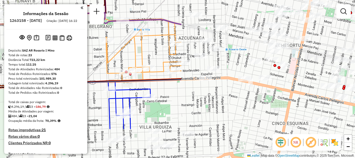
drag, startPoint x: 260, startPoint y: 75, endPoint x: 51, endPoint y: 31, distance: 213.3
click at [51, 31] on hb-router-mapa "Informações da Sessão 1263158 - 11/09/2025 Criação: 10/09/2025 16:22 Depósito: …" at bounding box center [177, 79] width 355 height 158
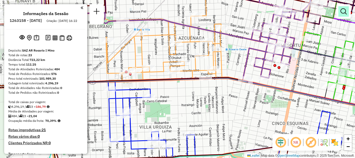
click at [341, 9] on em at bounding box center [343, 11] width 6 height 6
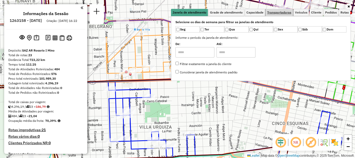
click at [282, 13] on span "Transportadoras" at bounding box center [279, 12] width 24 height 3
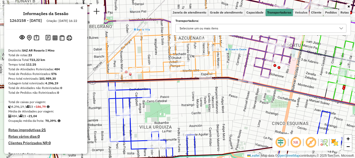
click at [340, 27] on icon at bounding box center [341, 28] width 4 height 4
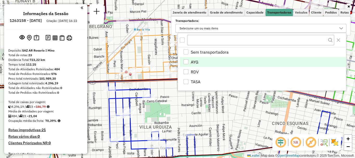
click at [186, 59] on div "AYG" at bounding box center [185, 61] width 5 height 5
click at [206, 117] on div "Rota 11 - Placa AD344QF 0000462310 - Genez Vanesa Elisabet Janela de atendiment…" at bounding box center [177, 79] width 355 height 158
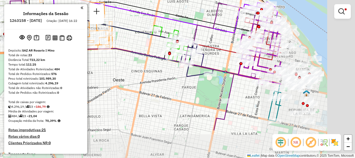
drag, startPoint x: 200, startPoint y: 87, endPoint x: 123, endPoint y: 60, distance: 81.9
click at [123, 60] on div "Limpar filtros Janela de atendimento Grade de atendimento Capacidade Transporta…" at bounding box center [177, 79] width 355 height 158
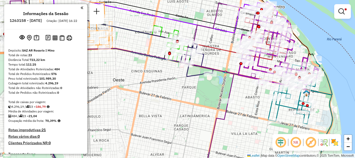
click at [166, 73] on div "Limpar filtros Janela de atendimento Grade de atendimento Capacidade Transporta…" at bounding box center [177, 79] width 355 height 158
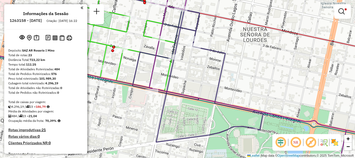
drag, startPoint x: 232, startPoint y: 68, endPoint x: 164, endPoint y: 41, distance: 72.9
click at [164, 41] on div "Limpar filtros Janela de atendimento Grade de atendimento Capacidade Transporta…" at bounding box center [177, 79] width 355 height 158
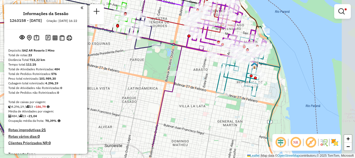
drag, startPoint x: 241, startPoint y: 70, endPoint x: 194, endPoint y: 43, distance: 53.8
click at [194, 43] on icon at bounding box center [226, 25] width 80 height 72
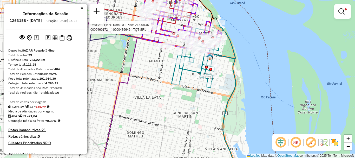
drag, startPoint x: 210, startPoint y: 74, endPoint x: 146, endPoint y: 55, distance: 67.0
click at [146, 55] on div "Rota 23 - Placa AD908UK 0000460172 - DOLCI RODRIGO DAMIAN Rota 23 - Placa AD908…" at bounding box center [177, 79] width 355 height 158
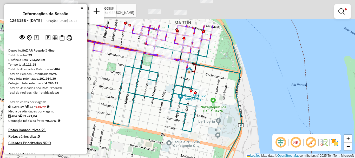
drag, startPoint x: 175, startPoint y: 78, endPoint x: 175, endPoint y: 91, distance: 13.2
click at [175, 91] on icon at bounding box center [176, 78] width 127 height 106
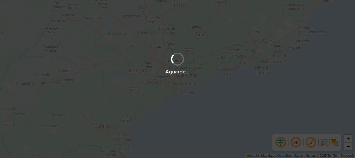
scroll to position [340, 0]
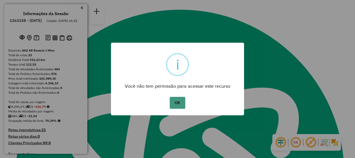
click at [176, 99] on button "OK" at bounding box center [176, 103] width 15 height 12
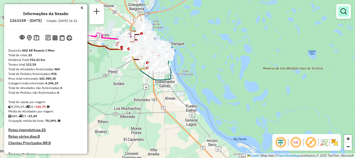
click at [344, 11] on em at bounding box center [343, 11] width 6 height 6
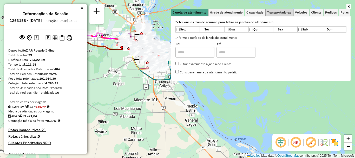
click at [283, 9] on link "Transportadoras" at bounding box center [278, 12] width 27 height 7
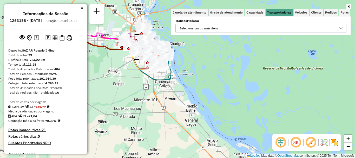
click at [341, 28] on icon at bounding box center [341, 28] width 4 height 4
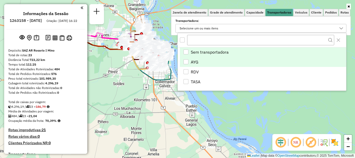
click at [188, 61] on div "AYG" at bounding box center [185, 61] width 5 height 5
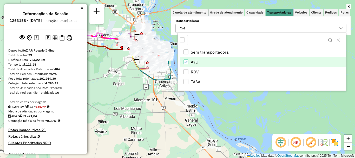
click at [211, 106] on div "Janela de atendimento Grade de atendimento Capacidade Transportadoras Veículos …" at bounding box center [177, 79] width 355 height 158
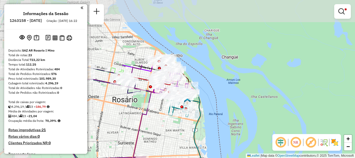
drag, startPoint x: 160, startPoint y: 58, endPoint x: 192, endPoint y: 121, distance: 70.3
click at [192, 121] on div "Limpar filtros Janela de atendimento Grade de atendimento Capacidade Transporta…" at bounding box center [177, 79] width 355 height 158
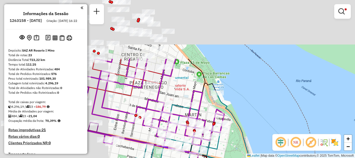
drag, startPoint x: 219, startPoint y: 74, endPoint x: 331, endPoint y: 149, distance: 134.6
click at [331, 149] on hb-router-mapa "Informações da Sessão 1263158 - 11/09/2025 Criação: 10/09/2025 16:22 Depósito: …" at bounding box center [177, 79] width 355 height 158
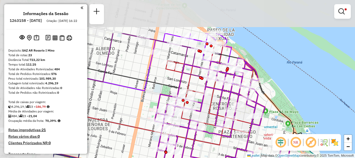
drag, startPoint x: 232, startPoint y: 119, endPoint x: 321, endPoint y: 168, distance: 101.4
click at [321, 157] on html "Aplicando filtros Pop-up bloqueado! Seu navegador bloqueou automáticamente a ab…" at bounding box center [177, 79] width 355 height 158
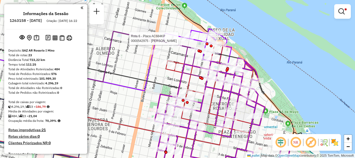
select select "**********"
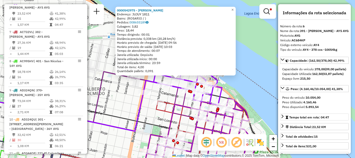
scroll to position [26, 0]
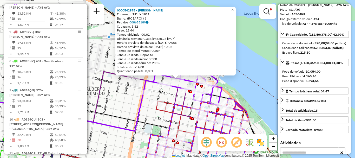
click at [268, 115] on div "0000542975 - Morelli Silvana Graciela Endereço: JUJUY 1811 Bairro: (ROSARIO / )…" at bounding box center [177, 79] width 355 height 158
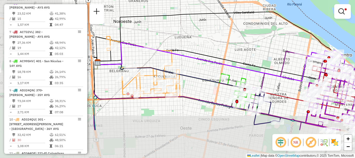
drag, startPoint x: 186, startPoint y: 118, endPoint x: 296, endPoint y: 80, distance: 116.1
click at [295, 81] on icon at bounding box center [201, 61] width 208 height 38
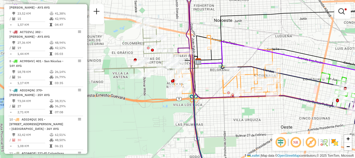
drag, startPoint x: 282, startPoint y: 102, endPoint x: 294, endPoint y: 102, distance: 12.5
click at [294, 102] on div "Limpar filtros Janela de atendimento Grade de atendimento Capacidade Transporta…" at bounding box center [177, 79] width 355 height 158
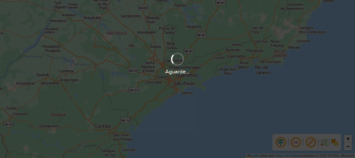
scroll to position [340, 0]
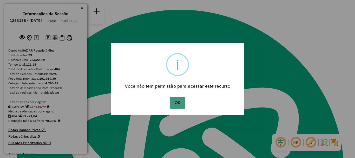
click at [177, 100] on button "OK" at bounding box center [176, 103] width 15 height 12
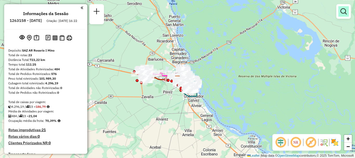
click at [339, 12] on link at bounding box center [343, 11] width 10 height 10
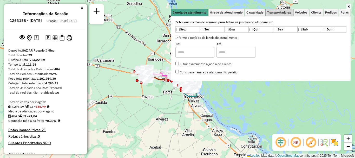
click at [285, 11] on span "Transportadoras" at bounding box center [279, 12] width 24 height 3
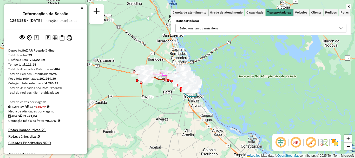
click at [341, 26] on icon at bounding box center [341, 28] width 4 height 4
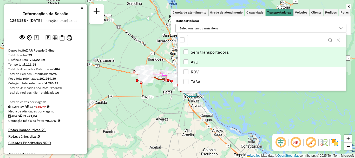
click at [184, 61] on div "AYG" at bounding box center [185, 61] width 5 height 5
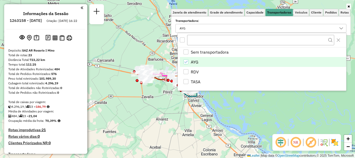
click at [229, 109] on div "Janela de atendimento Grade de atendimento Capacidade Transportadoras Veículos …" at bounding box center [177, 79] width 355 height 158
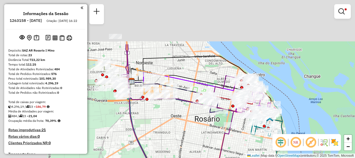
click at [297, 146] on hb-router-mapa "Informações da Sessão 1263158 - [DATE] Criação: [DATE] 16:22 Depósito: SAZ AR R…" at bounding box center [177, 79] width 355 height 158
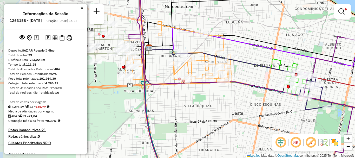
drag, startPoint x: 247, startPoint y: 124, endPoint x: 305, endPoint y: 128, distance: 58.0
click at [305, 128] on div "Limpar filtros Janela de atendimento Grade de atendimento Capacidade Transporta…" at bounding box center [177, 79] width 355 height 158
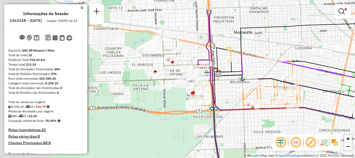
drag, startPoint x: 224, startPoint y: 121, endPoint x: 294, endPoint y: 144, distance: 73.9
click at [292, 143] on hb-router-mapa "Informações da Sessão 1263158 - [DATE] Criação: [DATE] 16:22 Depósito: SAZ AR R…" at bounding box center [177, 79] width 355 height 158
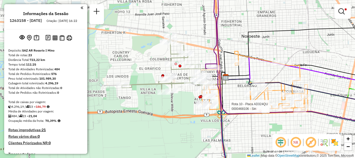
select select "**********"
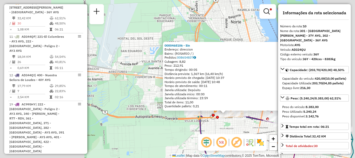
scroll to position [26, 0]
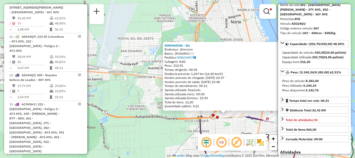
click at [253, 130] on div "0000468106 - Sin Endereço: direccion Bairro: (ROSARIO / ) Pedidos: 008654837 Cu…" at bounding box center [177, 79] width 355 height 158
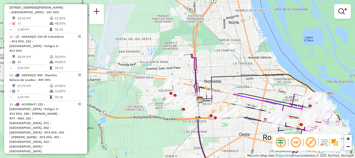
drag, startPoint x: 280, startPoint y: 46, endPoint x: 172, endPoint y: 23, distance: 111.1
click at [175, 25] on div "Limpar filtros Janela de atendimento Grade de atendimento Capacidade Transporta…" at bounding box center [177, 79] width 355 height 158
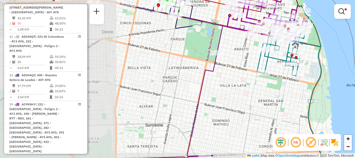
click at [354, 110] on div "Limpar filtros Janela de atendimento Grade de atendimento Capacidade Transporta…" at bounding box center [177, 79] width 355 height 158
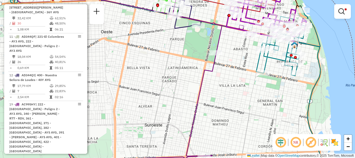
click at [236, 92] on div "Limpar filtros Janela de atendimento Grade de atendimento Capacidade Transporta…" at bounding box center [177, 79] width 355 height 158
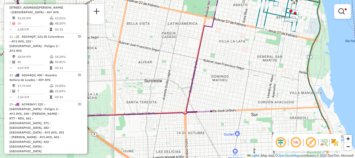
drag, startPoint x: 226, startPoint y: 118, endPoint x: 226, endPoint y: 66, distance: 51.4
click at [226, 66] on div "Limpar filtros Janela de atendimento Grade de atendimento Capacidade Transporta…" at bounding box center [177, 79] width 355 height 158
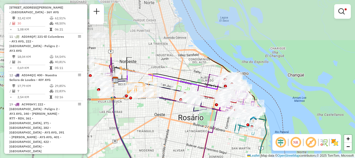
drag, startPoint x: 223, startPoint y: 106, endPoint x: 216, endPoint y: 163, distance: 57.3
click at [216, 157] on html "Aplicando filtros Pop-up bloqueado! Seu navegador bloqueou automáticamente a ab…" at bounding box center [177, 79] width 355 height 158
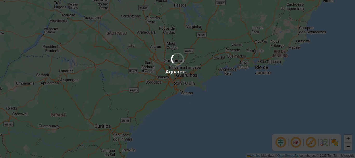
scroll to position [340, 0]
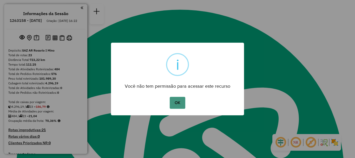
click at [178, 100] on button "OK" at bounding box center [176, 103] width 15 height 12
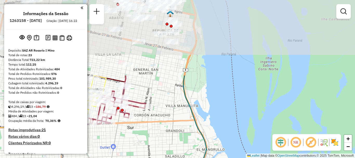
drag, startPoint x: 185, startPoint y: 104, endPoint x: 201, endPoint y: 159, distance: 57.3
click at [201, 157] on html "Aguarde... Pop-up bloqueado! Seu navegador bloqueou automáticamente a abertura …" at bounding box center [177, 79] width 355 height 158
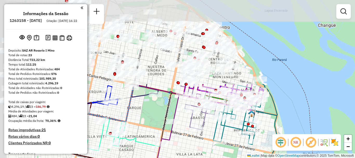
drag, startPoint x: 172, startPoint y: 69, endPoint x: 265, endPoint y: 168, distance: 135.1
click at [265, 157] on html "Aguarde... Pop-up bloqueado! Seu navegador bloqueou automáticamente a abertura …" at bounding box center [177, 79] width 355 height 158
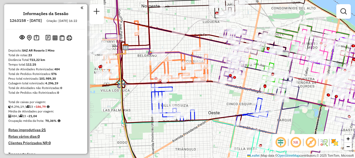
drag, startPoint x: 235, startPoint y: 128, endPoint x: 310, endPoint y: 140, distance: 76.6
click at [310, 140] on hb-router-mapa "Informações da Sessão 1263158 - [DATE] Criação: [DATE] 16:22 Depósito: SAZ AR […" at bounding box center [177, 79] width 355 height 158
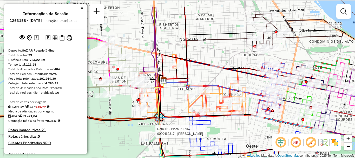
drag, startPoint x: 205, startPoint y: 111, endPoint x: 205, endPoint y: 134, distance: 23.1
click at [205, 134] on div at bounding box center [199, 130] width 13 height 5
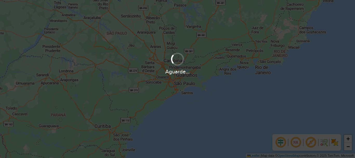
scroll to position [340, 0]
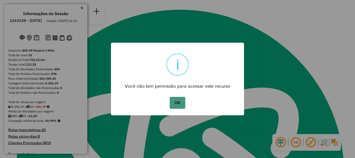
click at [173, 103] on button "OK" at bounding box center [176, 103] width 15 height 12
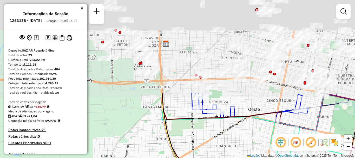
drag, startPoint x: 181, startPoint y: 59, endPoint x: 189, endPoint y: 168, distance: 109.3
click at [189, 157] on html "Aguarde... Pop-up bloqueado! Seu navegador bloqueou automáticamente a abertura …" at bounding box center [177, 79] width 355 height 158
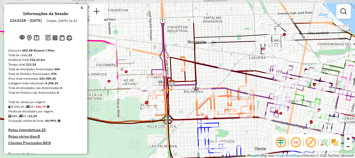
drag, startPoint x: 172, startPoint y: 142, endPoint x: 174, endPoint y: 159, distance: 17.1
click at [174, 157] on html "Aguarde... Pop-up bloqueado! Seu navegador bloqueou automáticamente a abertura …" at bounding box center [177, 79] width 355 height 158
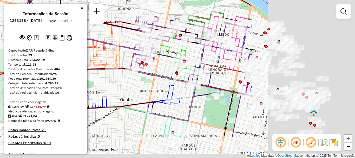
drag, startPoint x: 236, startPoint y: 119, endPoint x: 98, endPoint y: 82, distance: 142.7
click at [98, 82] on div "Rota 16 - Placa PLF967 0000369395 - VALDIVIESO H Janela de atendimento Grade de…" at bounding box center [177, 79] width 355 height 158
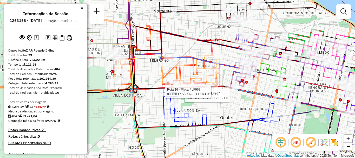
drag, startPoint x: 144, startPoint y: 91, endPoint x: 255, endPoint y: 112, distance: 112.7
click at [253, 112] on div "Rota 16 - Placa PLF967 0000369395 - VALDIVIESO H Rota 16 - Placa PLF967 0000311…" at bounding box center [177, 79] width 355 height 158
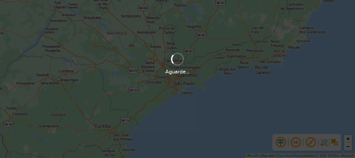
scroll to position [340, 0]
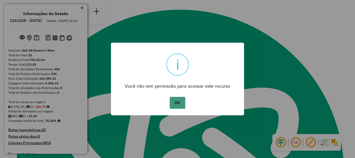
click at [180, 97] on button "OK" at bounding box center [176, 103] width 15 height 12
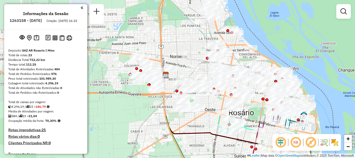
drag, startPoint x: 181, startPoint y: 139, endPoint x: 162, endPoint y: 168, distance: 34.0
click at [162, 157] on html "Aguarde... Pop-up bloqueado! Seu navegador bloqueou automáticamente a abertura …" at bounding box center [177, 79] width 355 height 158
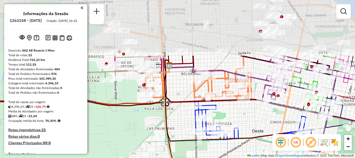
drag, startPoint x: 160, startPoint y: 124, endPoint x: 158, endPoint y: 168, distance: 43.4
click at [158, 157] on html "Aguarde... Pop-up bloqueado! Seu navegador bloqueou automáticamente a abertura …" at bounding box center [177, 79] width 355 height 158
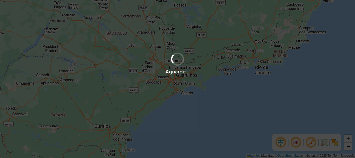
scroll to position [340, 0]
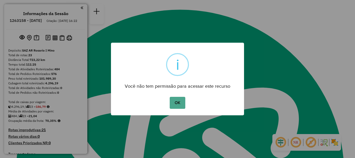
click at [173, 102] on button "OK" at bounding box center [176, 103] width 15 height 12
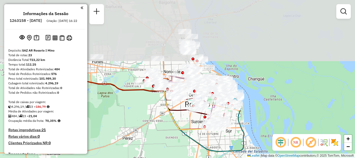
drag, startPoint x: 163, startPoint y: 56, endPoint x: 164, endPoint y: 145, distance: 88.5
click at [164, 145] on div "Janela de atendimento Grade de atendimento Capacidade Transportadoras Veículos …" at bounding box center [177, 79] width 355 height 158
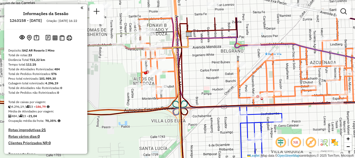
drag, startPoint x: 158, startPoint y: 80, endPoint x: 159, endPoint y: 113, distance: 33.2
click at [159, 113] on div "Janela de atendimento Grade de atendimento Capacidade Transportadoras Veículos …" at bounding box center [177, 79] width 355 height 158
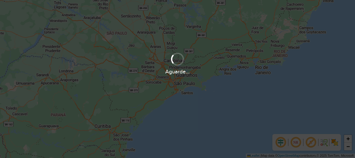
scroll to position [340, 0]
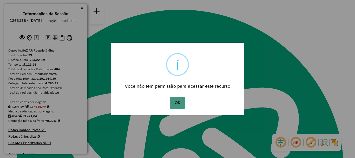
click at [181, 103] on button "OK" at bounding box center [176, 103] width 15 height 12
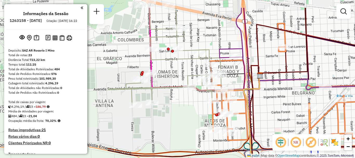
drag, startPoint x: 147, startPoint y: 71, endPoint x: 290, endPoint y: 95, distance: 144.9
click at [290, 95] on div "Janela de atendimento Grade de atendimento Capacidade Transportadoras Veículos …" at bounding box center [177, 79] width 355 height 158
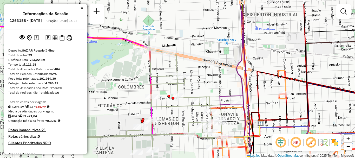
drag, startPoint x: 182, startPoint y: 94, endPoint x: 184, endPoint y: 114, distance: 20.0
click at [184, 114] on div "Janela de atendimento Grade de atendimento Capacidade Transportadoras Veículos …" at bounding box center [177, 79] width 355 height 158
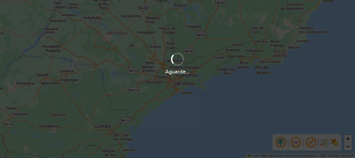
scroll to position [340, 0]
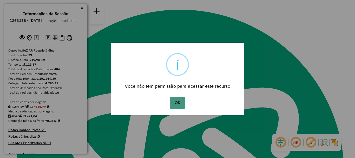
click at [173, 100] on button "OK" at bounding box center [176, 103] width 15 height 12
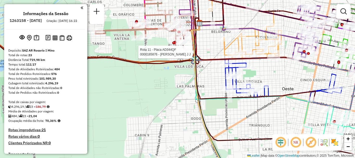
select select "**********"
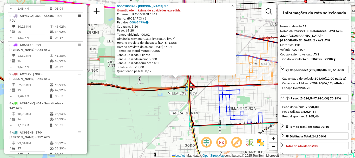
scroll to position [480, 0]
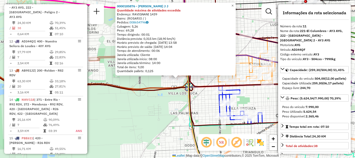
click at [164, 90] on icon at bounding box center [78, 68] width 228 height 46
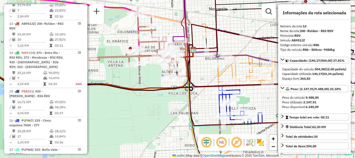
scroll to position [543, 0]
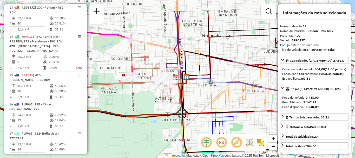
drag, startPoint x: 164, startPoint y: 89, endPoint x: 158, endPoint y: 116, distance: 27.6
click at [158, 116] on icon at bounding box center [72, 96] width 228 height 39
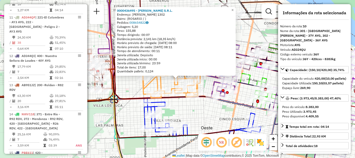
scroll to position [446, 0]
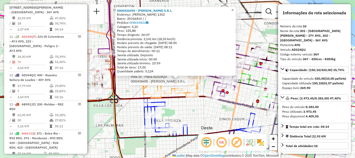
click at [235, 9] on link "×" at bounding box center [232, 10] width 6 height 6
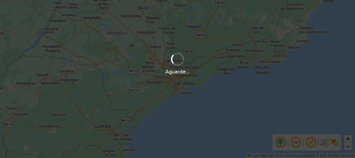
scroll to position [340, 0]
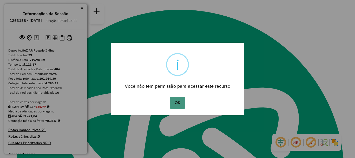
click at [183, 103] on button "OK" at bounding box center [176, 103] width 15 height 12
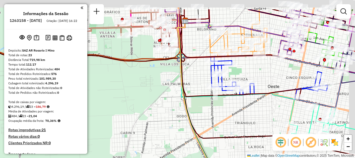
drag, startPoint x: 160, startPoint y: 82, endPoint x: 155, endPoint y: 86, distance: 5.9
click at [155, 86] on div "Janela de atendimento Grade de atendimento Capacidade Transportadoras Veículos …" at bounding box center [177, 79] width 355 height 158
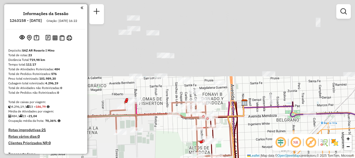
drag, startPoint x: 142, startPoint y: 71, endPoint x: 183, endPoint y: 168, distance: 104.9
click at [183, 157] on html "Aguarde... Pop-up bloqueado! Seu navegador bloqueou automáticamente a abertura …" at bounding box center [177, 79] width 355 height 158
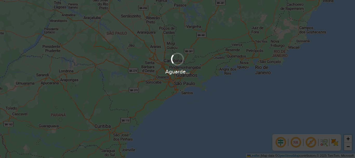
scroll to position [340, 0]
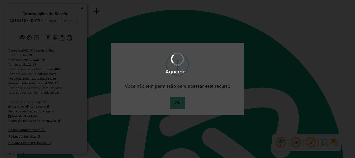
drag, startPoint x: 237, startPoint y: 114, endPoint x: 233, endPoint y: 111, distance: 4.5
click at [237, 113] on div "Aguarde..." at bounding box center [177, 79] width 355 height 158
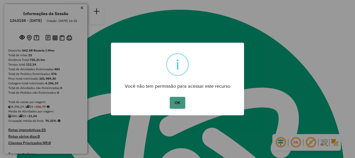
click at [179, 104] on button "OK" at bounding box center [176, 103] width 15 height 12
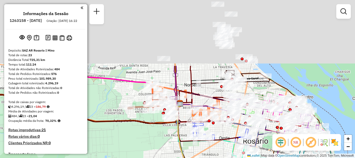
drag, startPoint x: 184, startPoint y: 46, endPoint x: 155, endPoint y: 137, distance: 95.1
click at [155, 137] on div "Janela de atendimento Grade de atendimento Capacidade Transportadoras Veículos …" at bounding box center [177, 79] width 355 height 158
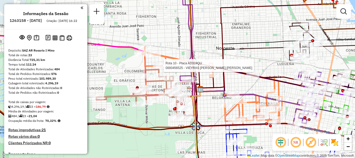
select select "**********"
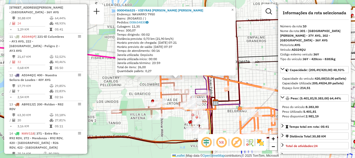
scroll to position [26, 0]
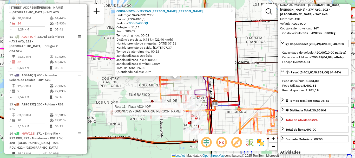
click at [178, 111] on div at bounding box center [179, 108] width 13 height 5
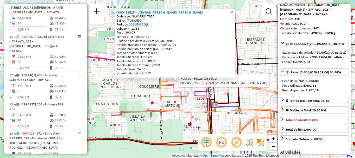
click at [183, 83] on div at bounding box center [176, 80] width 13 height 5
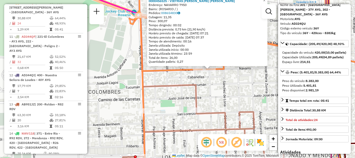
click at [255, 130] on icon at bounding box center [227, 129] width 208 height 89
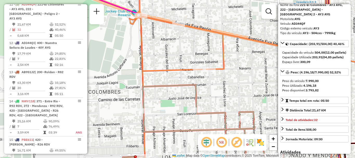
scroll to position [480, 0]
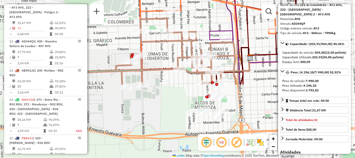
drag, startPoint x: 253, startPoint y: 128, endPoint x: 195, endPoint y: 40, distance: 105.0
click at [195, 40] on icon at bounding box center [138, 51] width 193 height 66
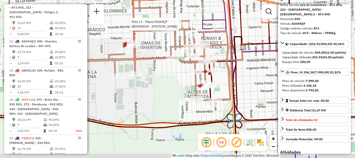
drag, startPoint x: 239, startPoint y: 61, endPoint x: 230, endPoint y: 38, distance: 24.4
click at [230, 38] on icon at bounding box center [225, 71] width 33 height 68
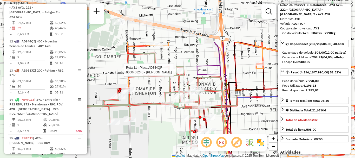
drag, startPoint x: 226, startPoint y: 69, endPoint x: 223, endPoint y: 127, distance: 57.4
click at [223, 127] on icon at bounding box center [127, 101] width 195 height 97
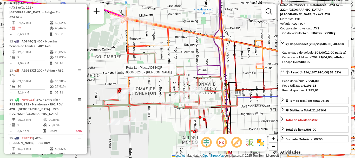
click at [193, 54] on div "Rota 11 - Placa AD344QF 0000468240 - [PERSON_NAME] Janela de atendimento Grade …" at bounding box center [177, 79] width 355 height 158
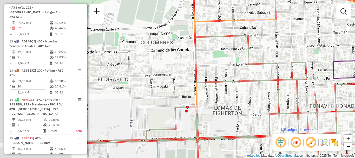
drag, startPoint x: 151, startPoint y: 75, endPoint x: 269, endPoint y: 81, distance: 117.8
click at [269, 81] on icon at bounding box center [231, 107] width 307 height 144
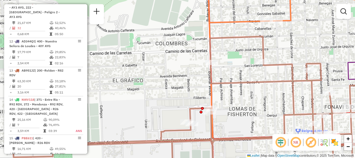
click at [198, 57] on div "Janela de atendimento Grade de atendimento Capacidade Transportadoras Veículos …" at bounding box center [177, 79] width 355 height 158
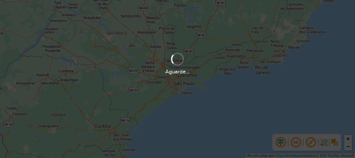
scroll to position [340, 0]
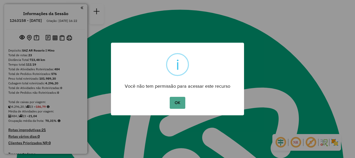
drag, startPoint x: 180, startPoint y: 106, endPoint x: 178, endPoint y: 103, distance: 2.9
click at [179, 104] on button "OK" at bounding box center [176, 103] width 15 height 12
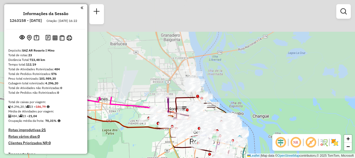
drag, startPoint x: 168, startPoint y: 141, endPoint x: 165, endPoint y: 168, distance: 27.0
click at [165, 157] on html "Aguarde... Pop-up bloqueado! Seu navegador bloqueou automáticamente a abertura …" at bounding box center [177, 79] width 355 height 158
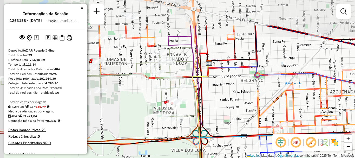
drag, startPoint x: 174, startPoint y: 151, endPoint x: 191, endPoint y: 168, distance: 23.5
click at [191, 157] on html "Aguarde... Pop-up bloqueado! Seu navegador bloqueou automáticamente a abertura …" at bounding box center [177, 79] width 355 height 158
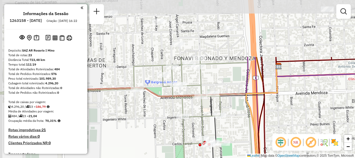
drag, startPoint x: 155, startPoint y: 115, endPoint x: 180, endPoint y: 168, distance: 58.5
click at [180, 157] on html "Aguarde... Pop-up bloqueado! Seu navegador bloqueou automáticamente a abertura …" at bounding box center [177, 79] width 355 height 158
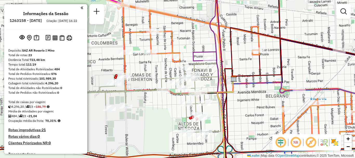
drag, startPoint x: 158, startPoint y: 61, endPoint x: 159, endPoint y: 72, distance: 11.3
click at [159, 72] on div "Janela de atendimento Grade de atendimento Capacidade Transportadoras Veículos …" at bounding box center [177, 79] width 355 height 158
select select "**********"
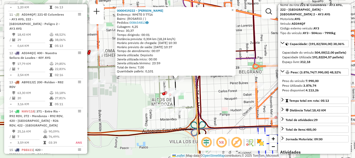
scroll to position [480, 0]
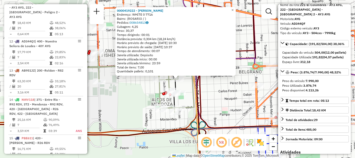
click at [219, 117] on div "0000419222 - [PERSON_NAME]: WHITE 0 7716 Bairro: ([GEOGRAPHIC_DATA] / ) Pedidos…" at bounding box center [177, 79] width 355 height 158
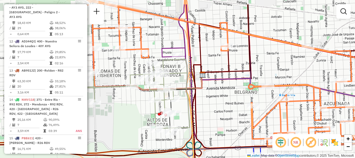
drag, startPoint x: 195, startPoint y: 88, endPoint x: 194, endPoint y: 108, distance: 20.5
click at [194, 102] on icon at bounding box center [147, 87] width 108 height 27
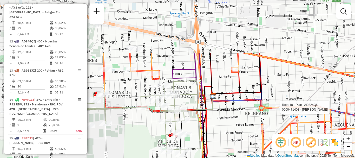
drag, startPoint x: 151, startPoint y: 67, endPoint x: 256, endPoint y: 135, distance: 125.3
click at [256, 135] on div "Rota 10 - Placa AD324QU 0000471408 - HOU JING Janela de atendimento Grade de at…" at bounding box center [177, 79] width 355 height 158
